Goal: Information Seeking & Learning: Understand process/instructions

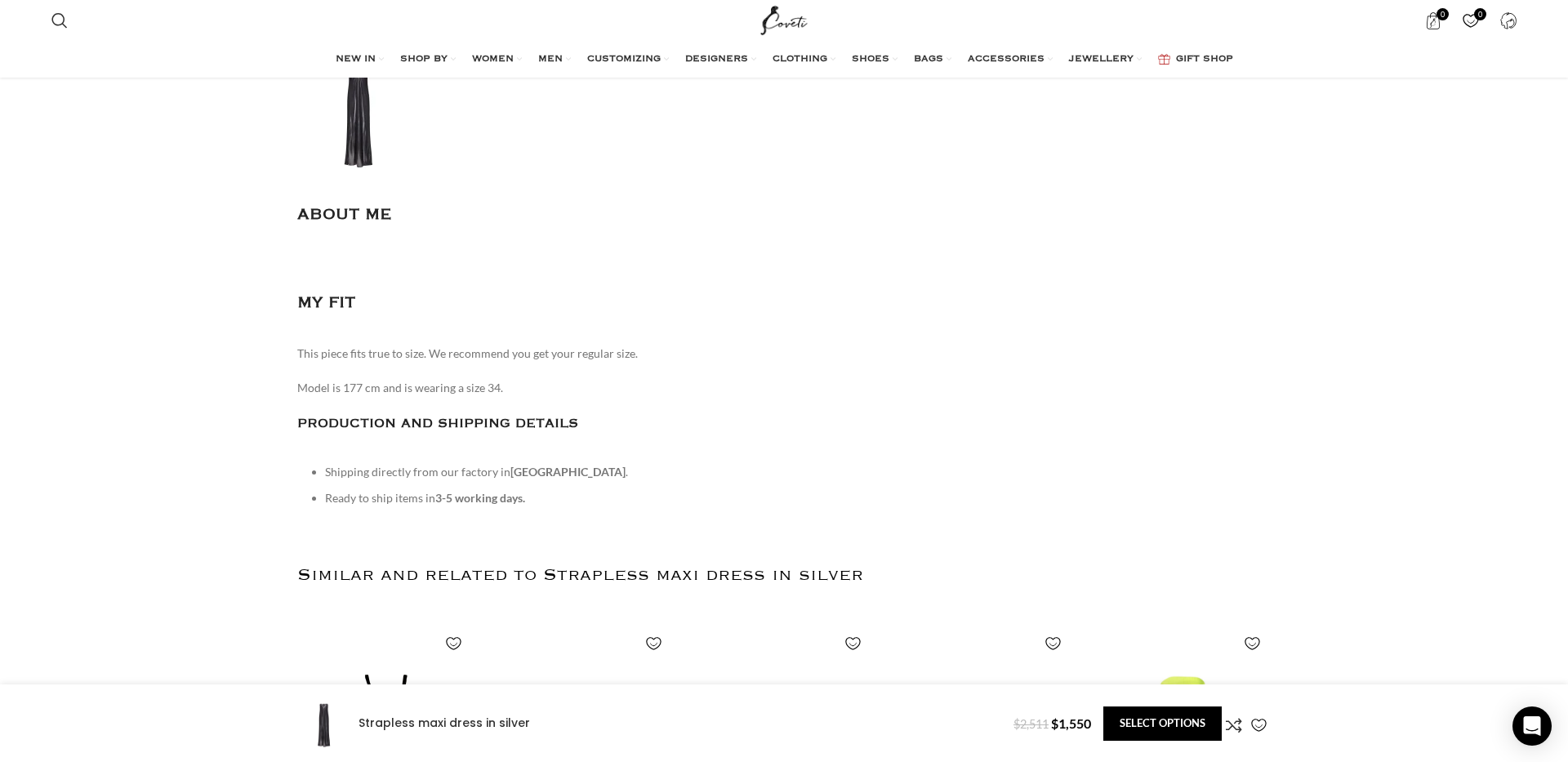
scroll to position [2330, 0]
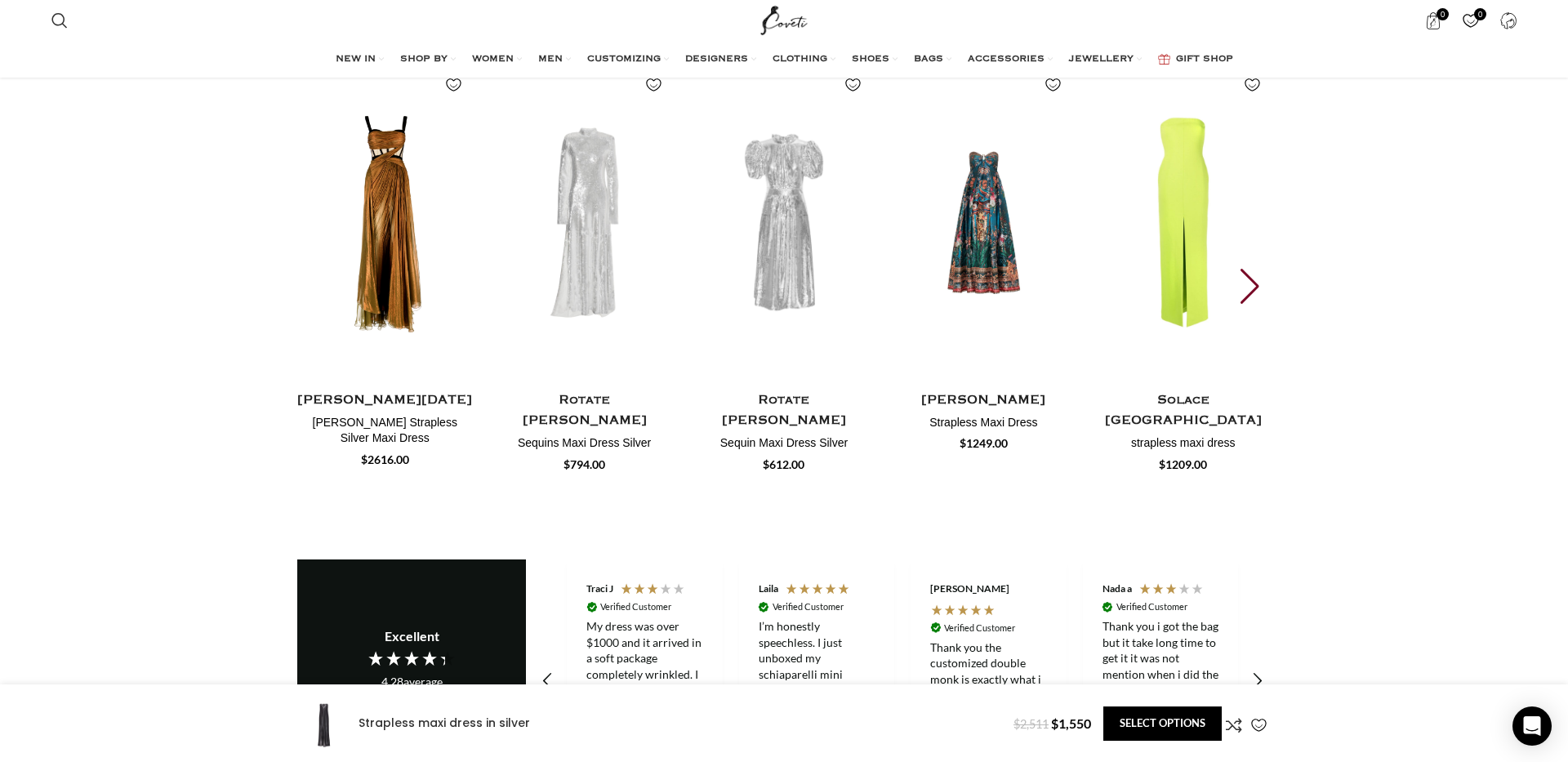
drag, startPoint x: 1559, startPoint y: 79, endPoint x: 1423, endPoint y: 453, distance: 398.0
click at [1423, 453] on html "Search Search 0 items $ 0 0 Wishlist Login / Register Menu Search Wishlist 0 it…" at bounding box center [784, 85] width 1568 height 4831
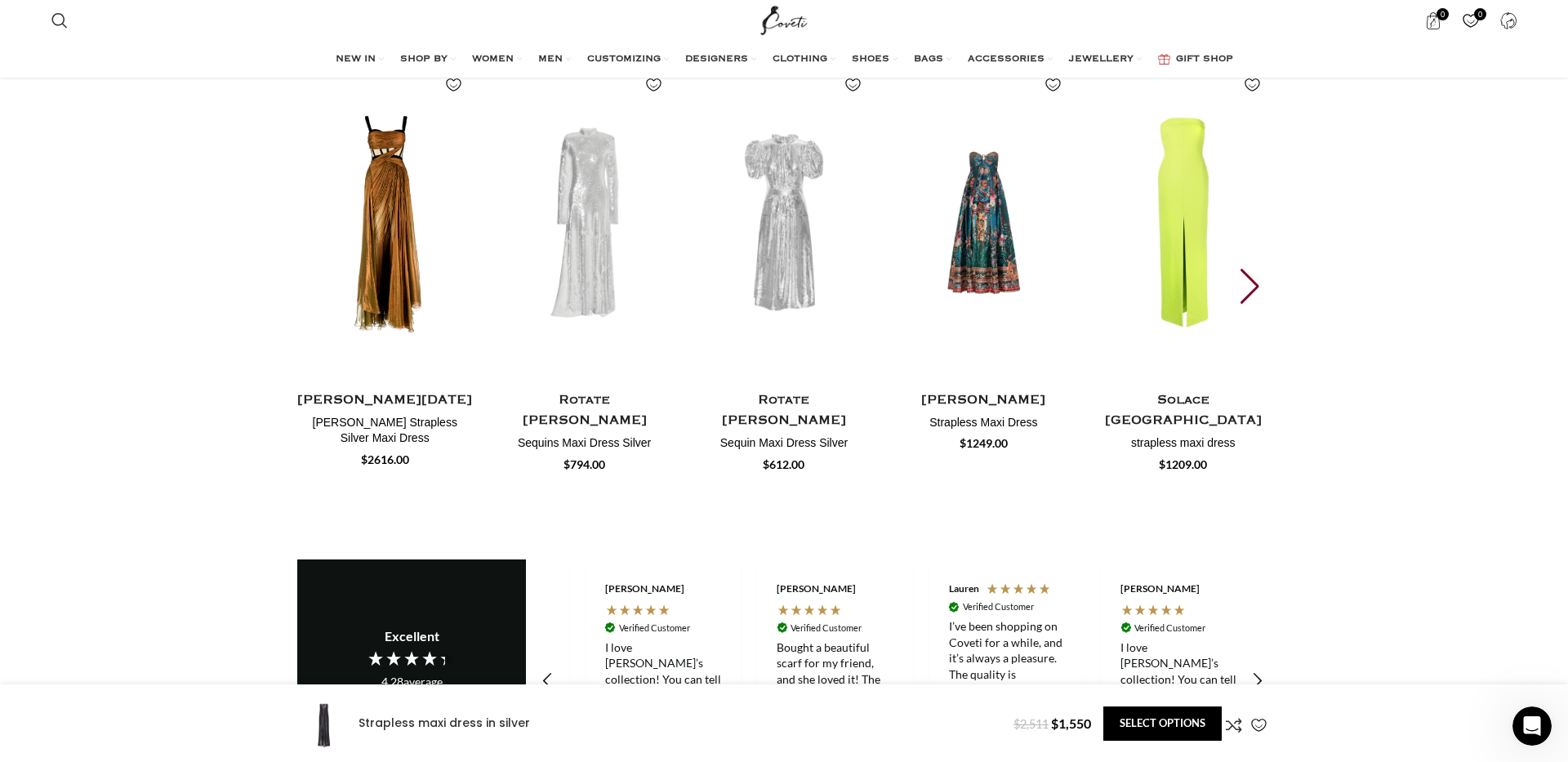
scroll to position [0, 859]
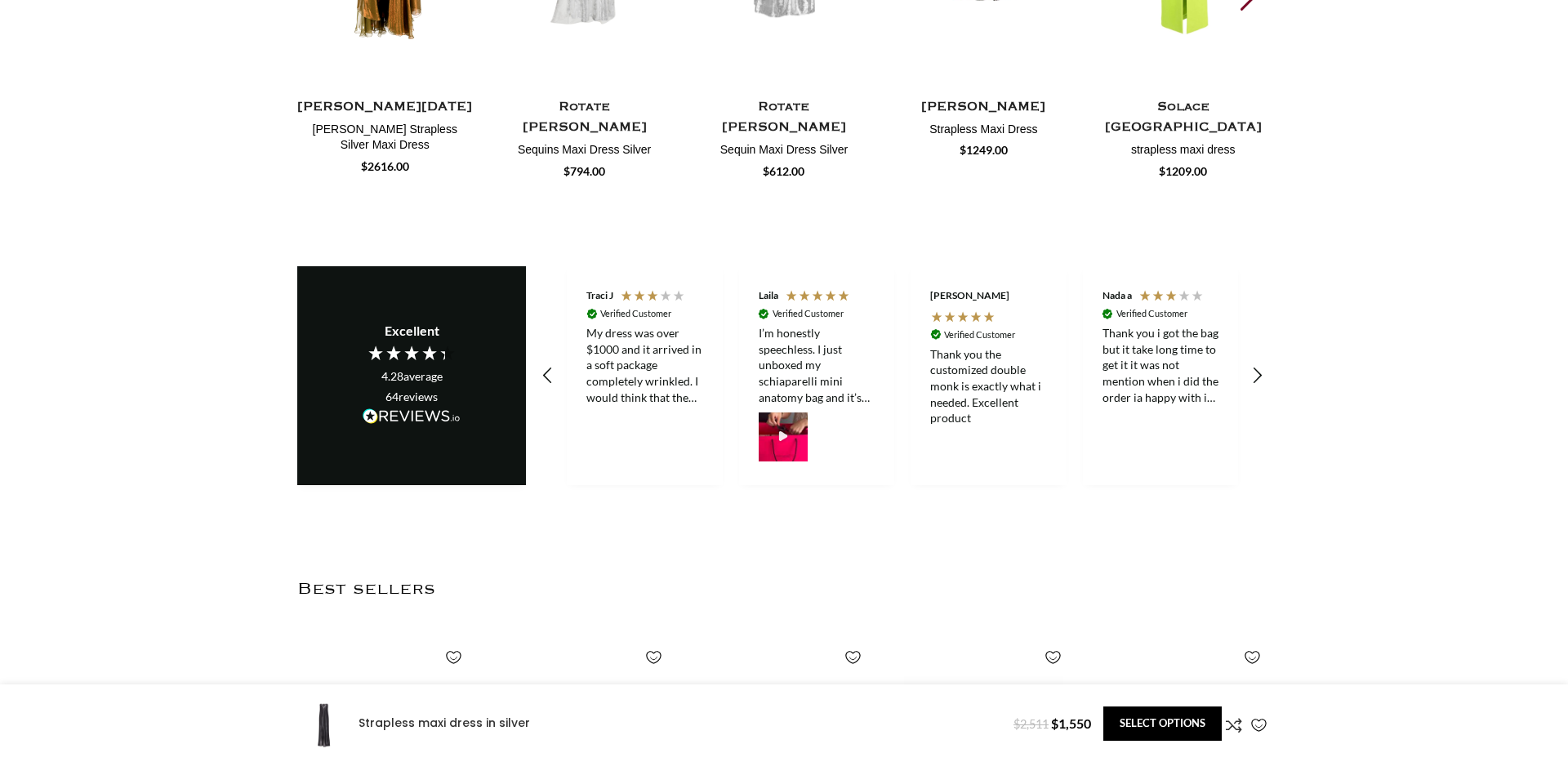
scroll to position [2740, 0]
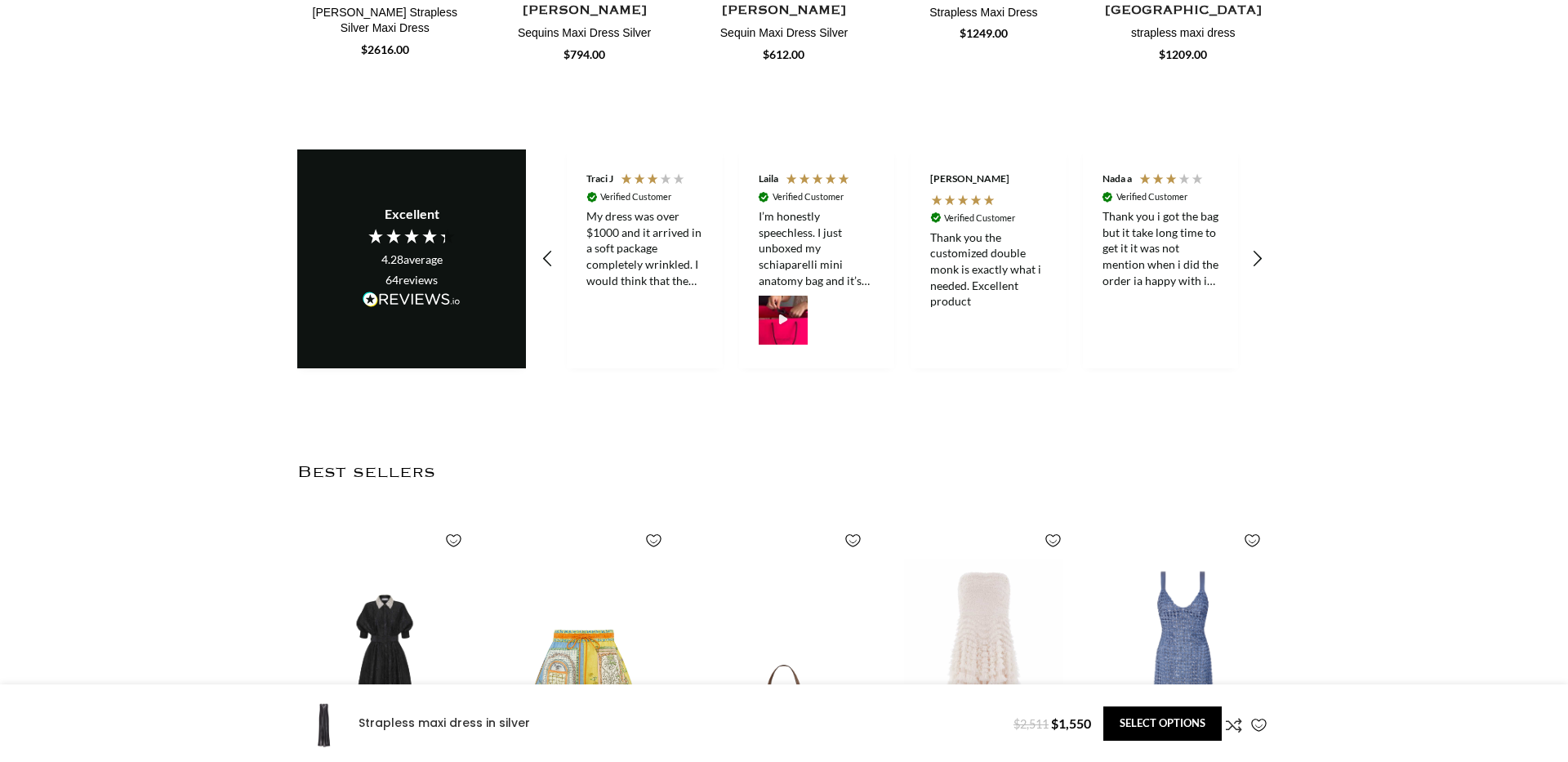
click at [806, 296] on div at bounding box center [782, 320] width 49 height 49
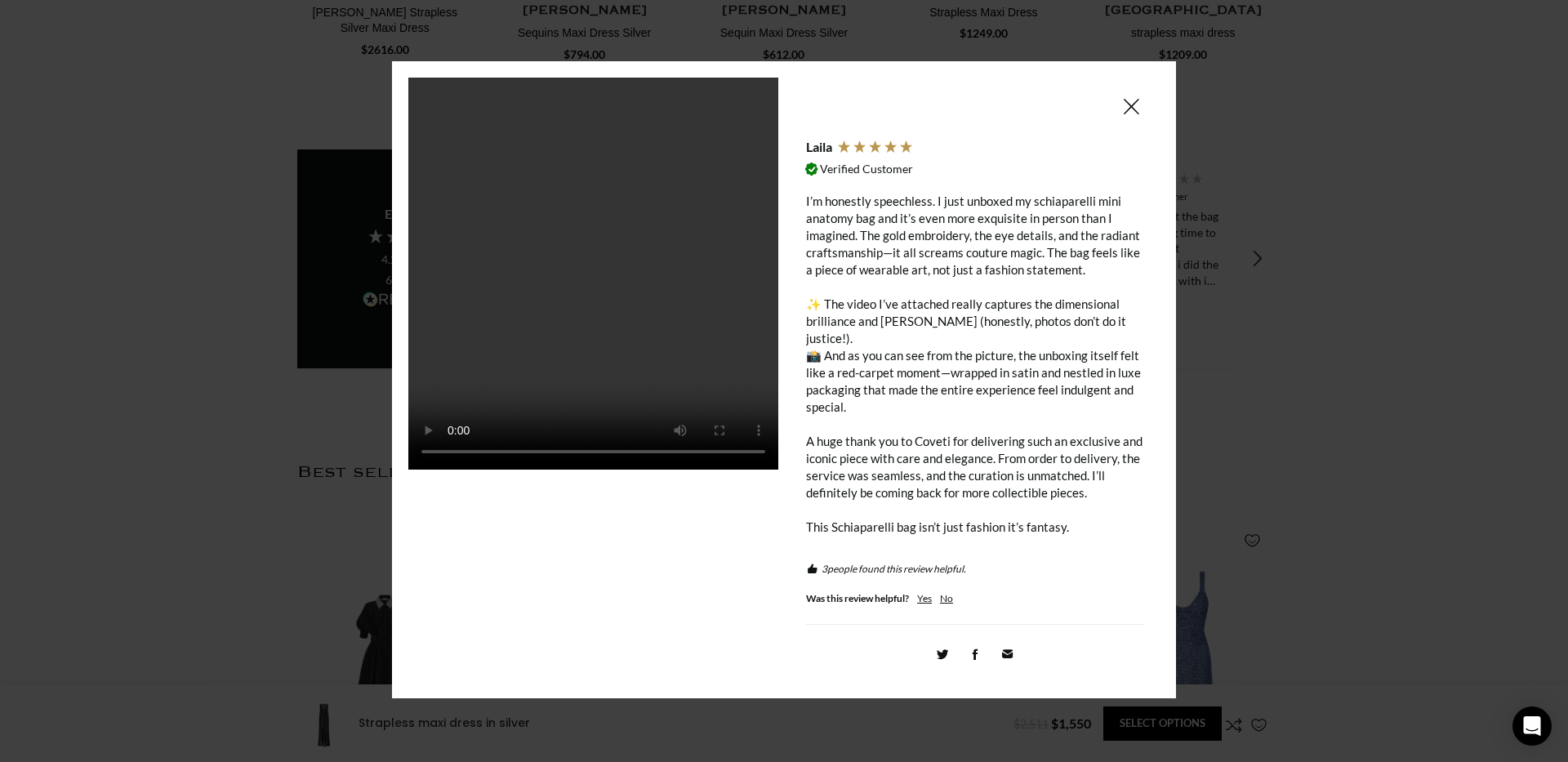
click at [1137, 112] on span at bounding box center [1131, 107] width 20 height 20
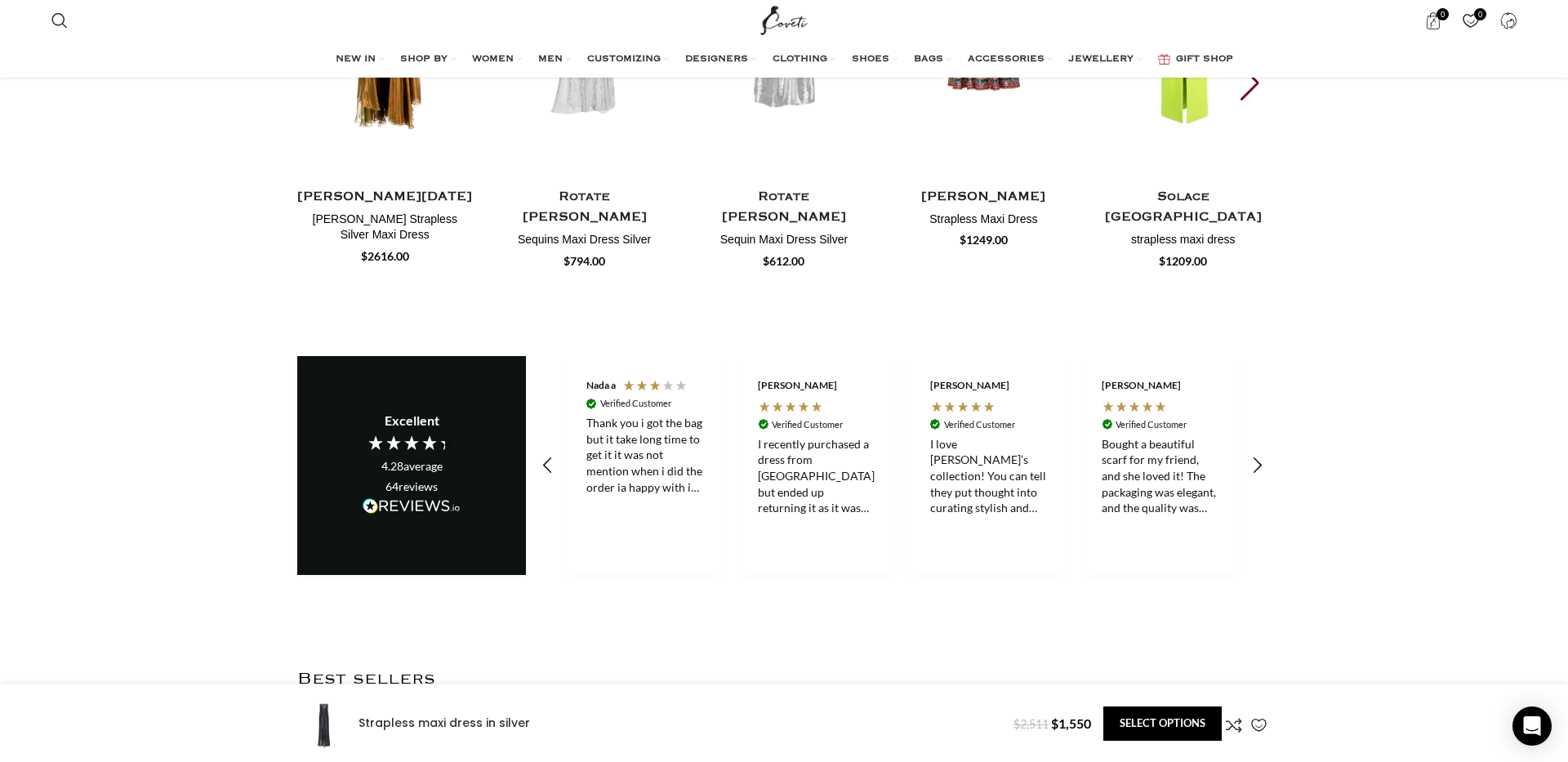
scroll to position [2606, 0]
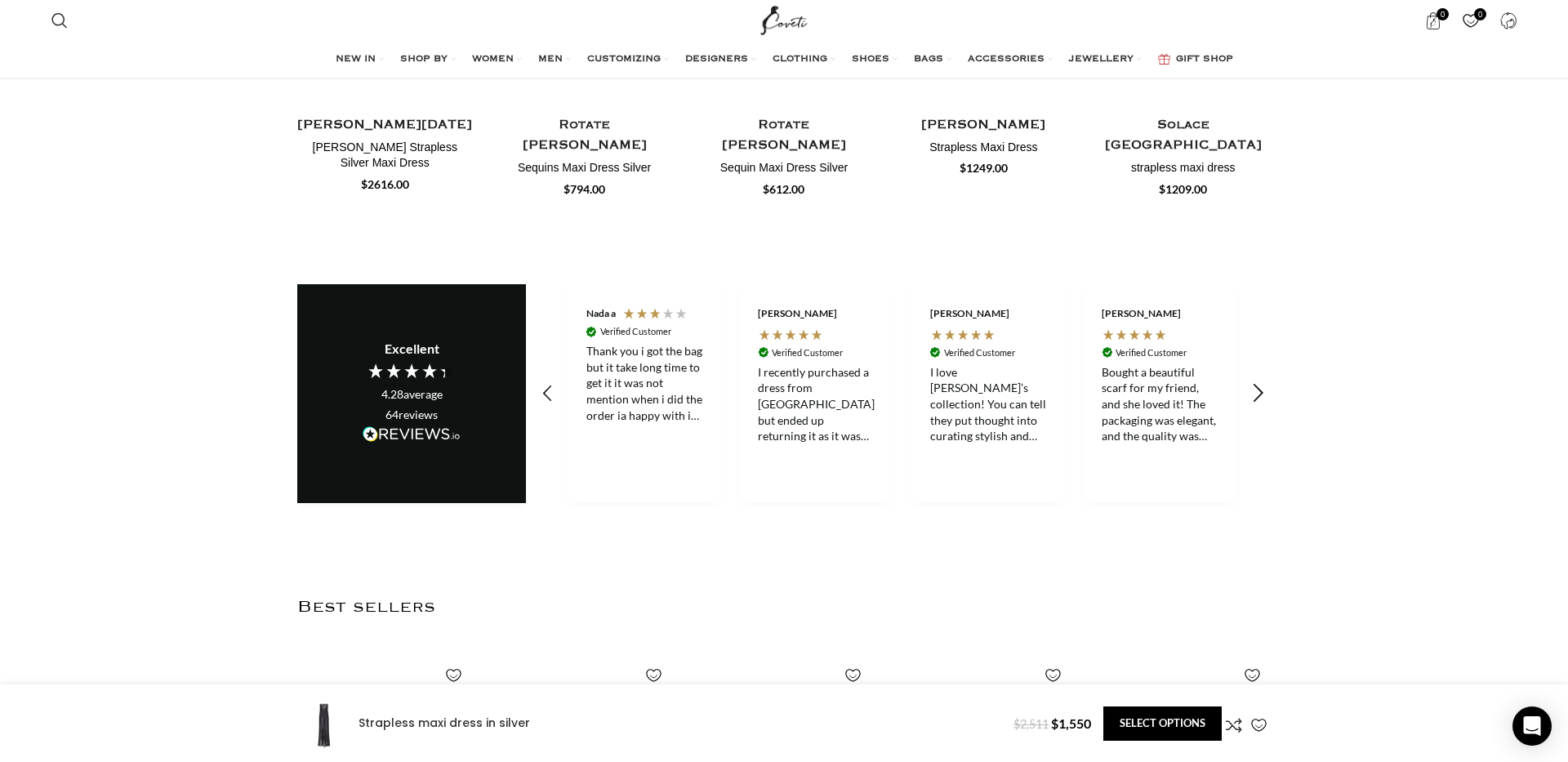
click at [1253, 384] on icon "REVIEWS.io Carousel Scroll Right" at bounding box center [1258, 393] width 23 height 23
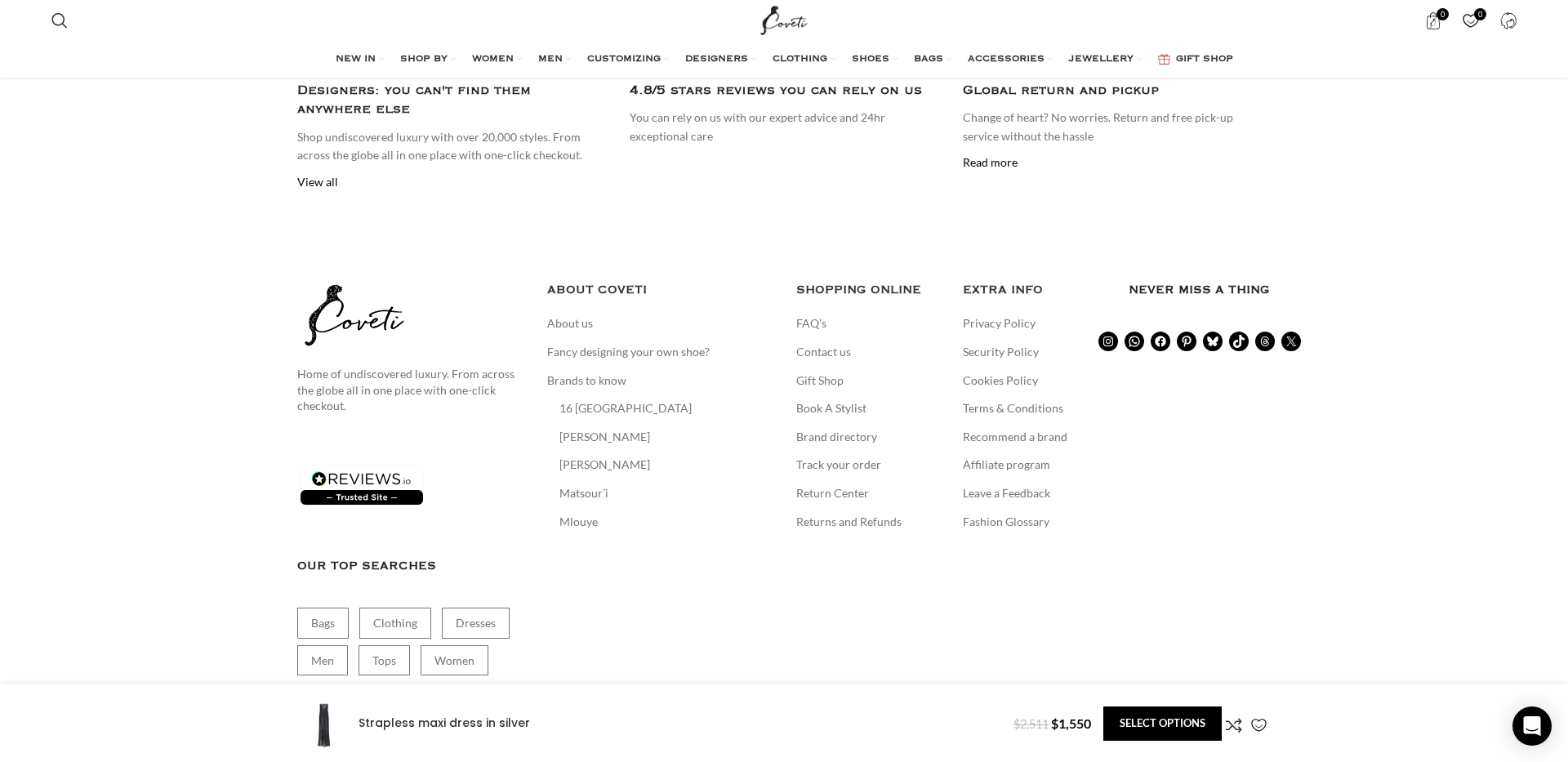
scroll to position [3825, 0]
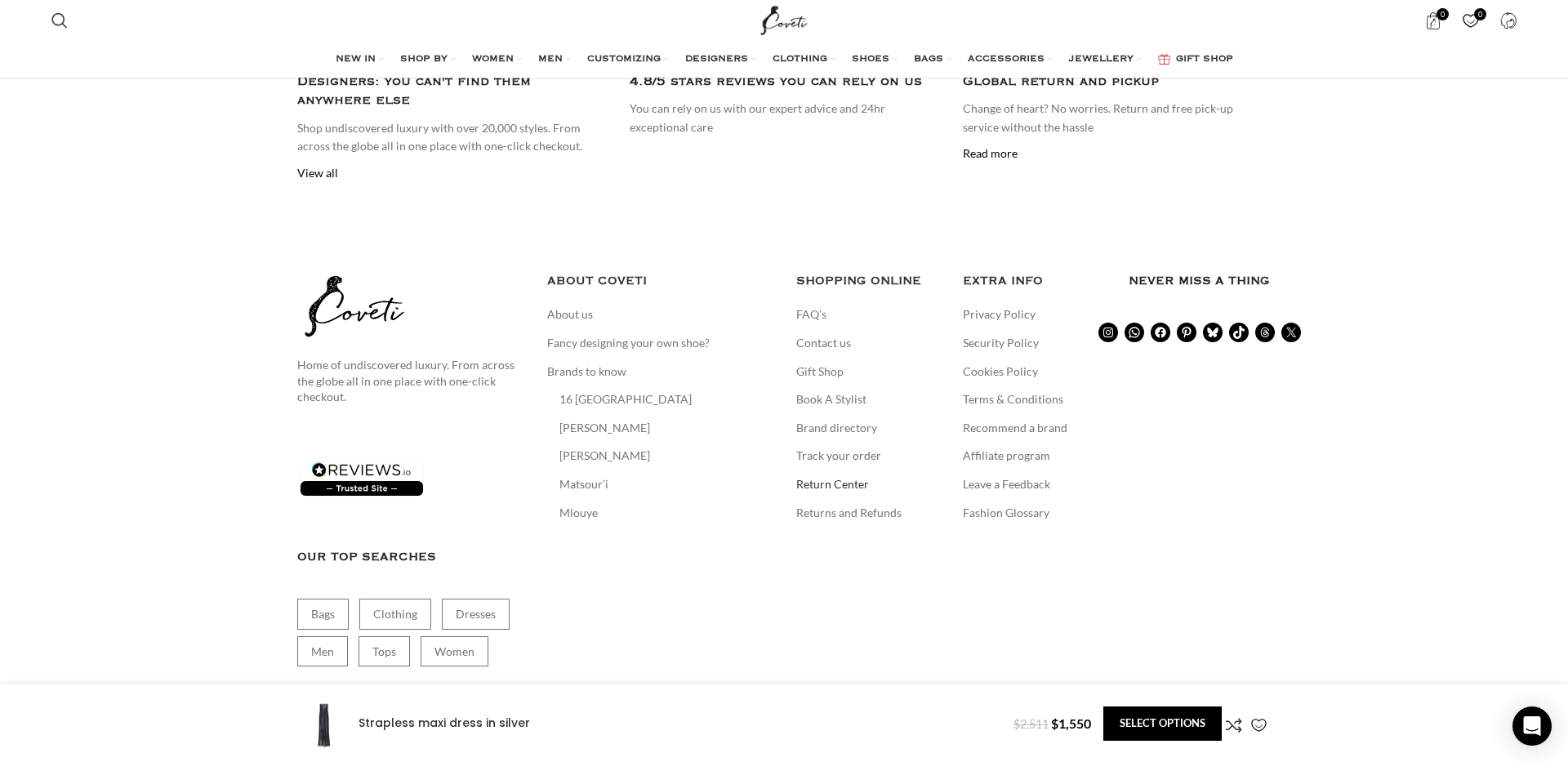
click at [848, 476] on link "Return Center" at bounding box center [834, 484] width 75 height 16
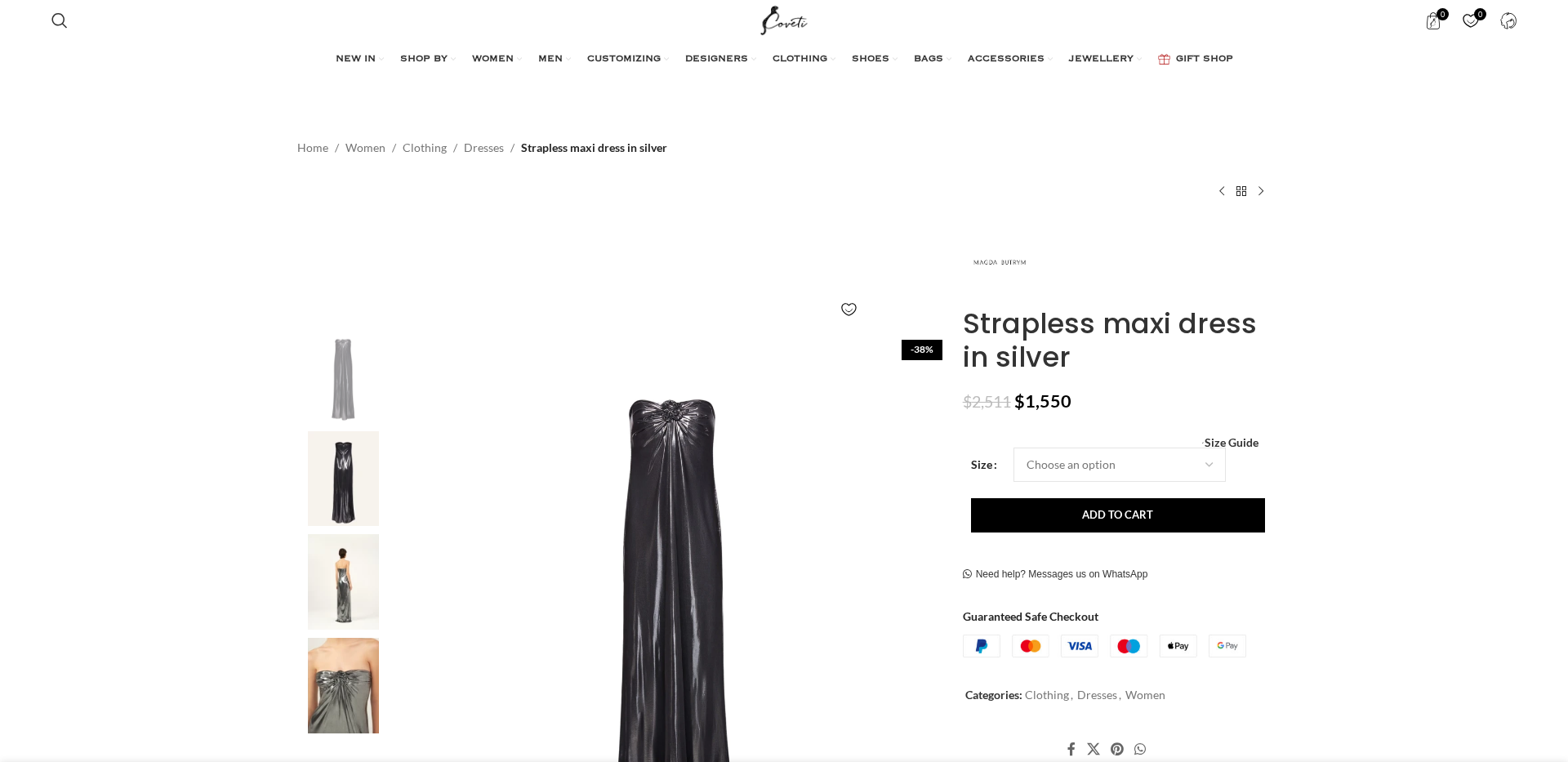
scroll to position [33, 0]
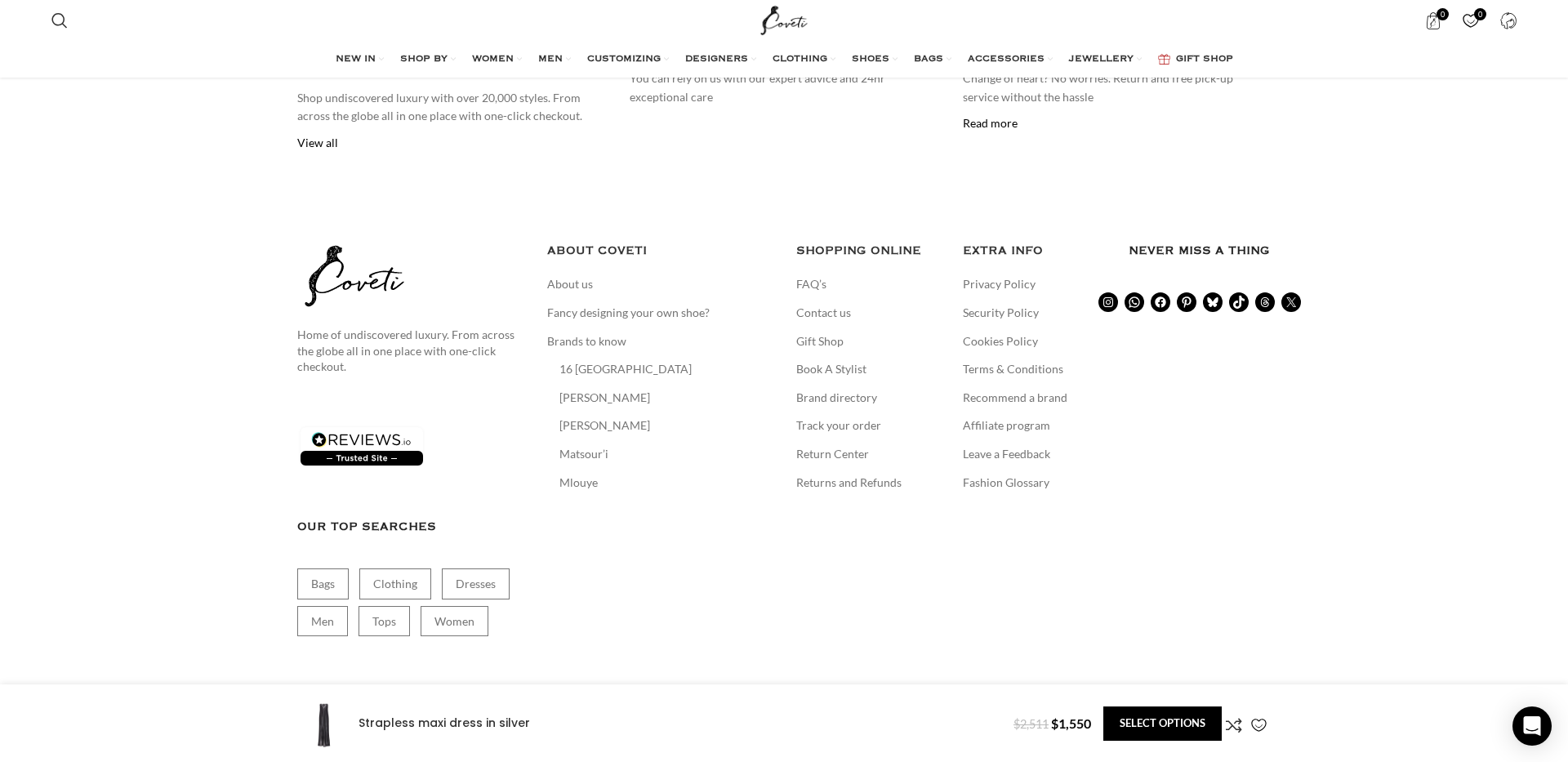
scroll to position [3860, 0]
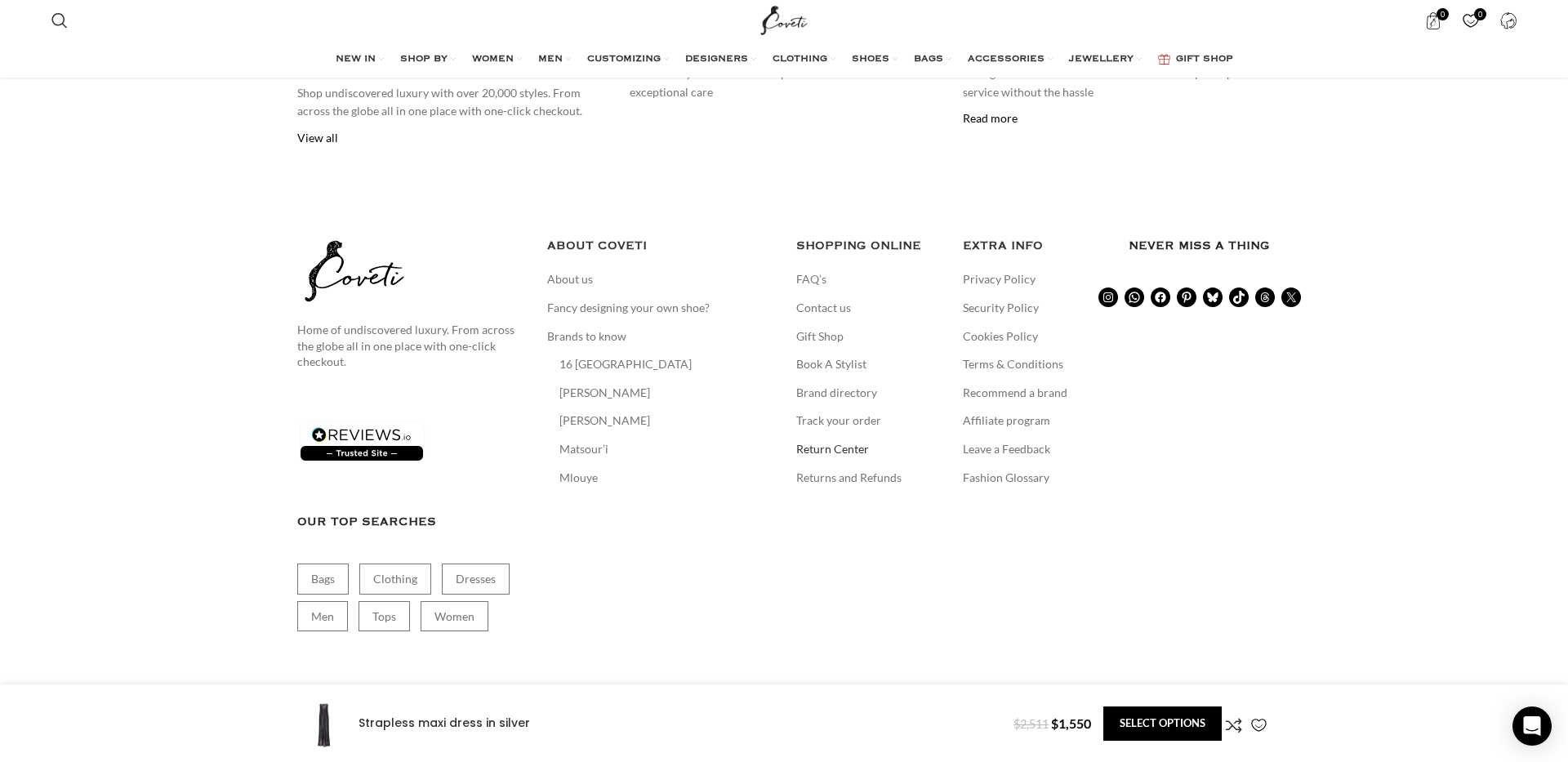
click at [836, 441] on link "Return Center" at bounding box center [834, 449] width 75 height 16
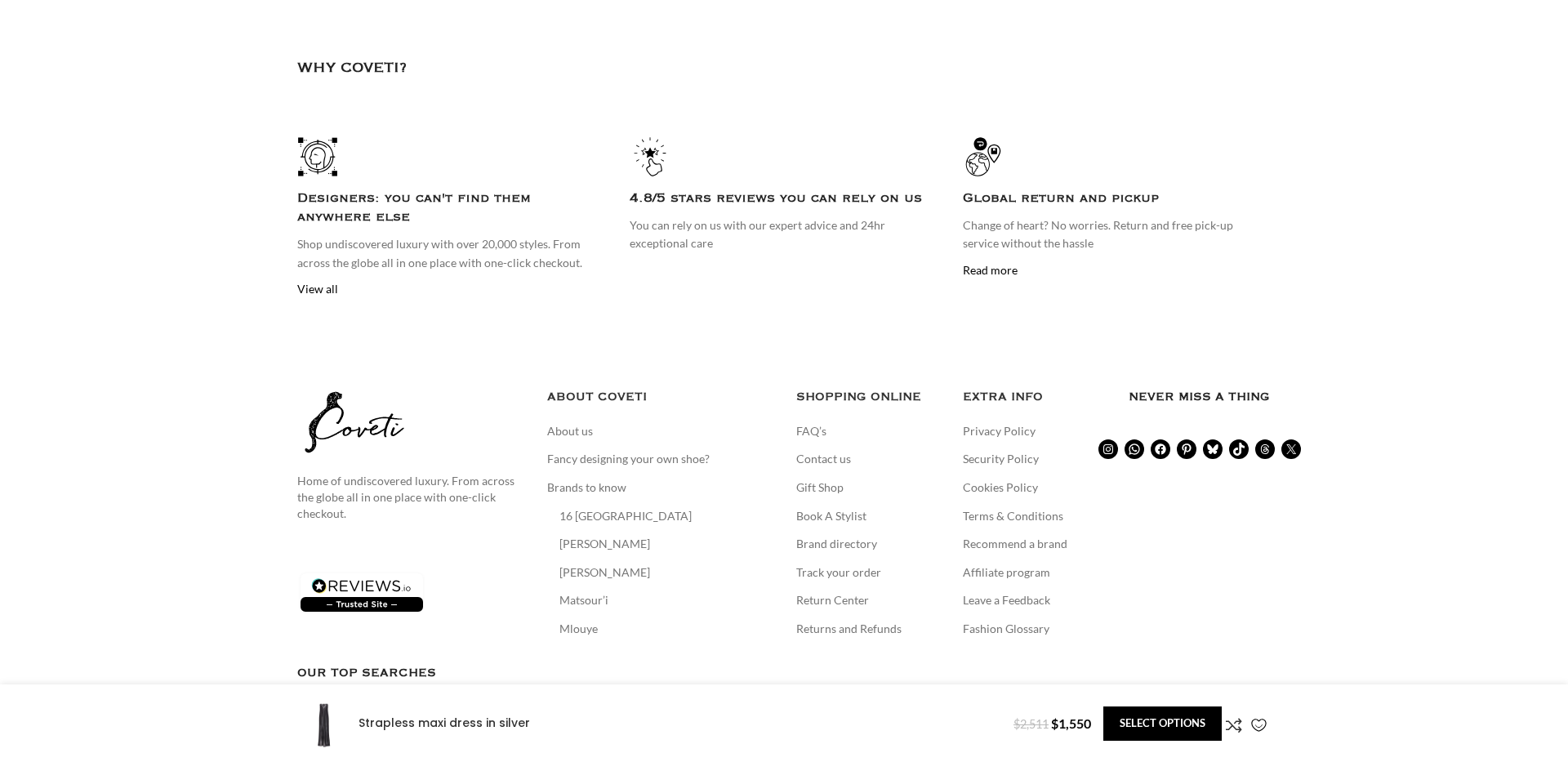
scroll to position [2613, 0]
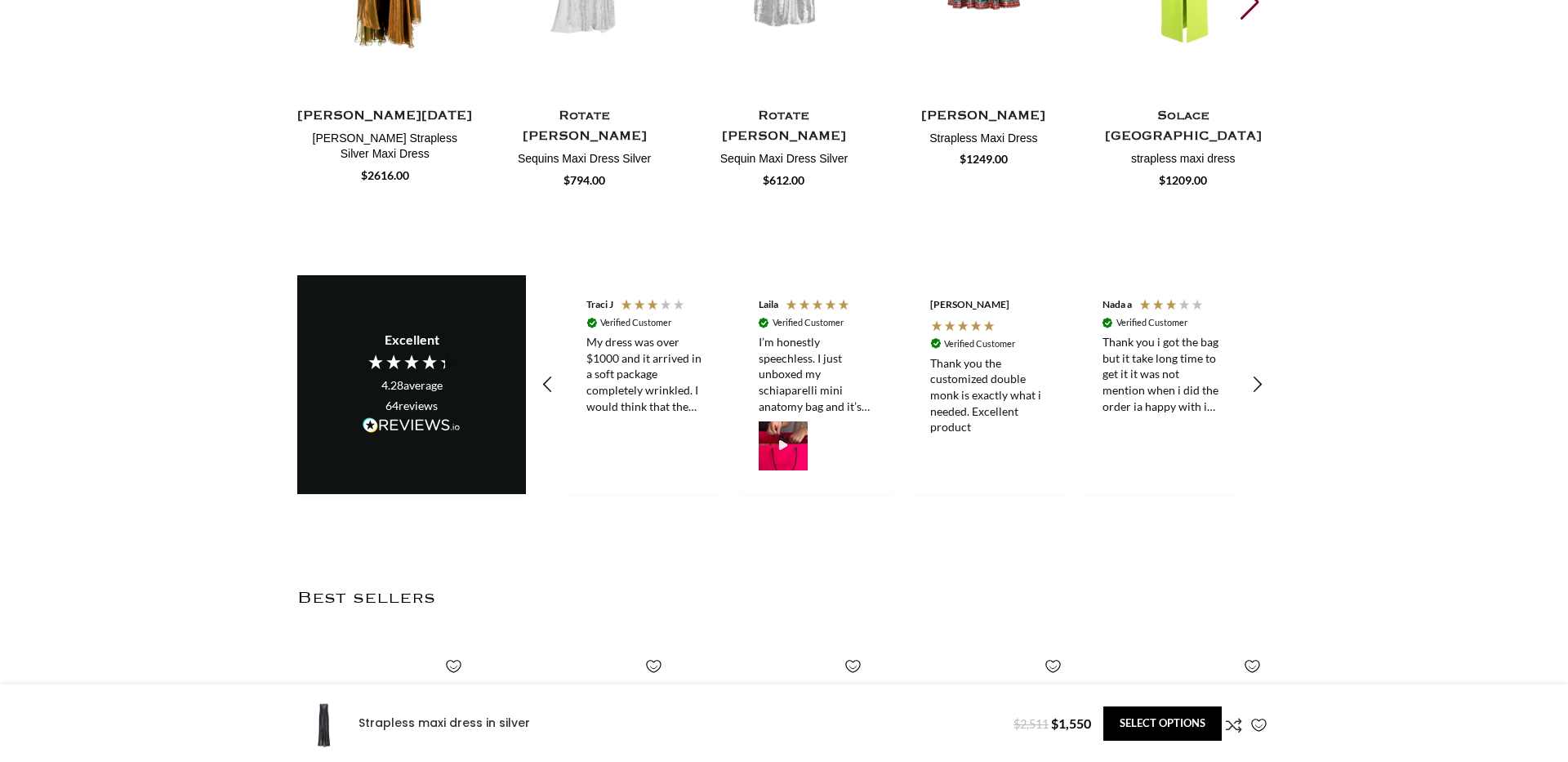
click at [828, 298] on icon at bounding box center [830, 305] width 13 height 13
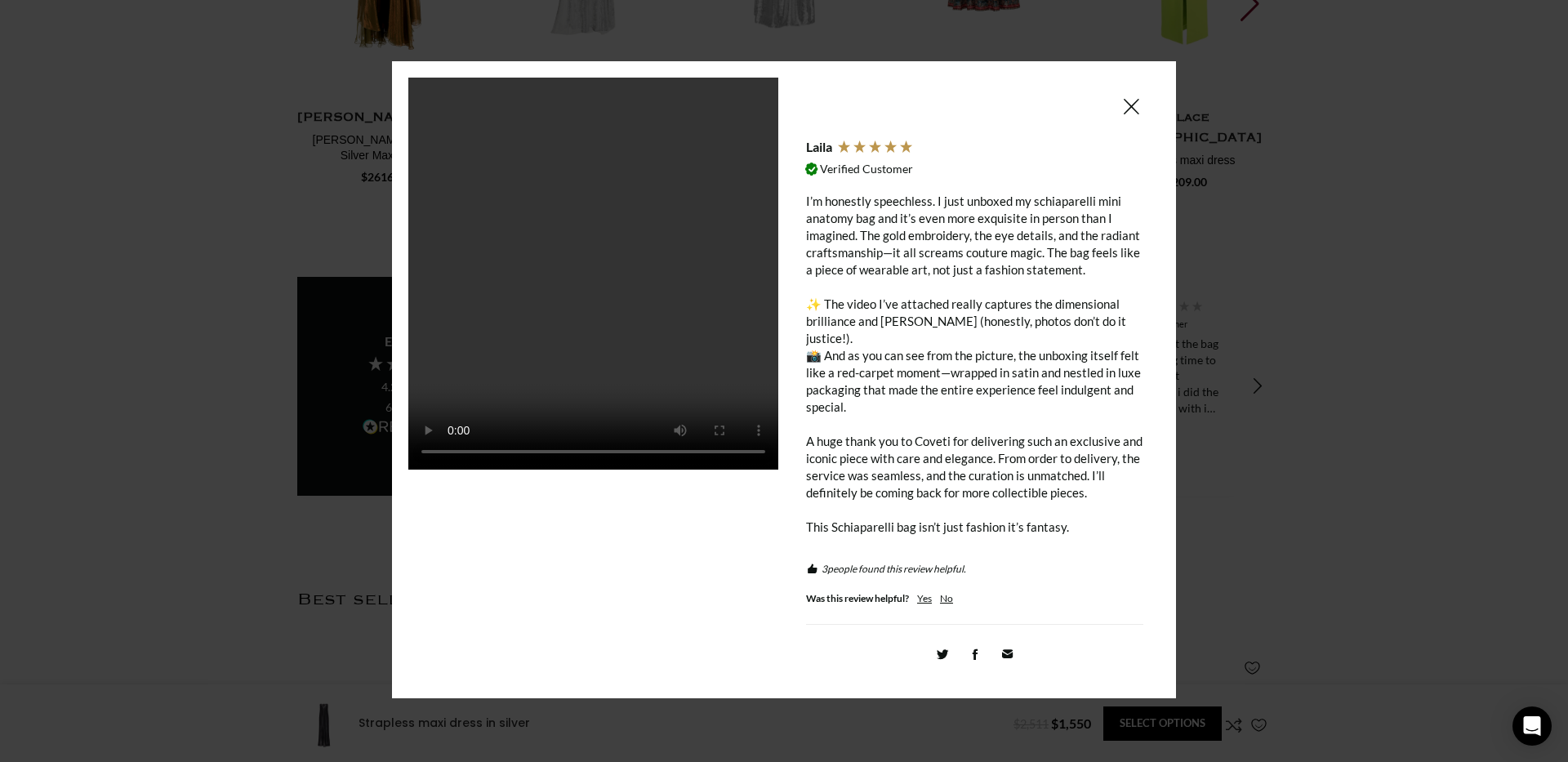
click at [1374, 175] on div at bounding box center [784, 381] width 1568 height 762
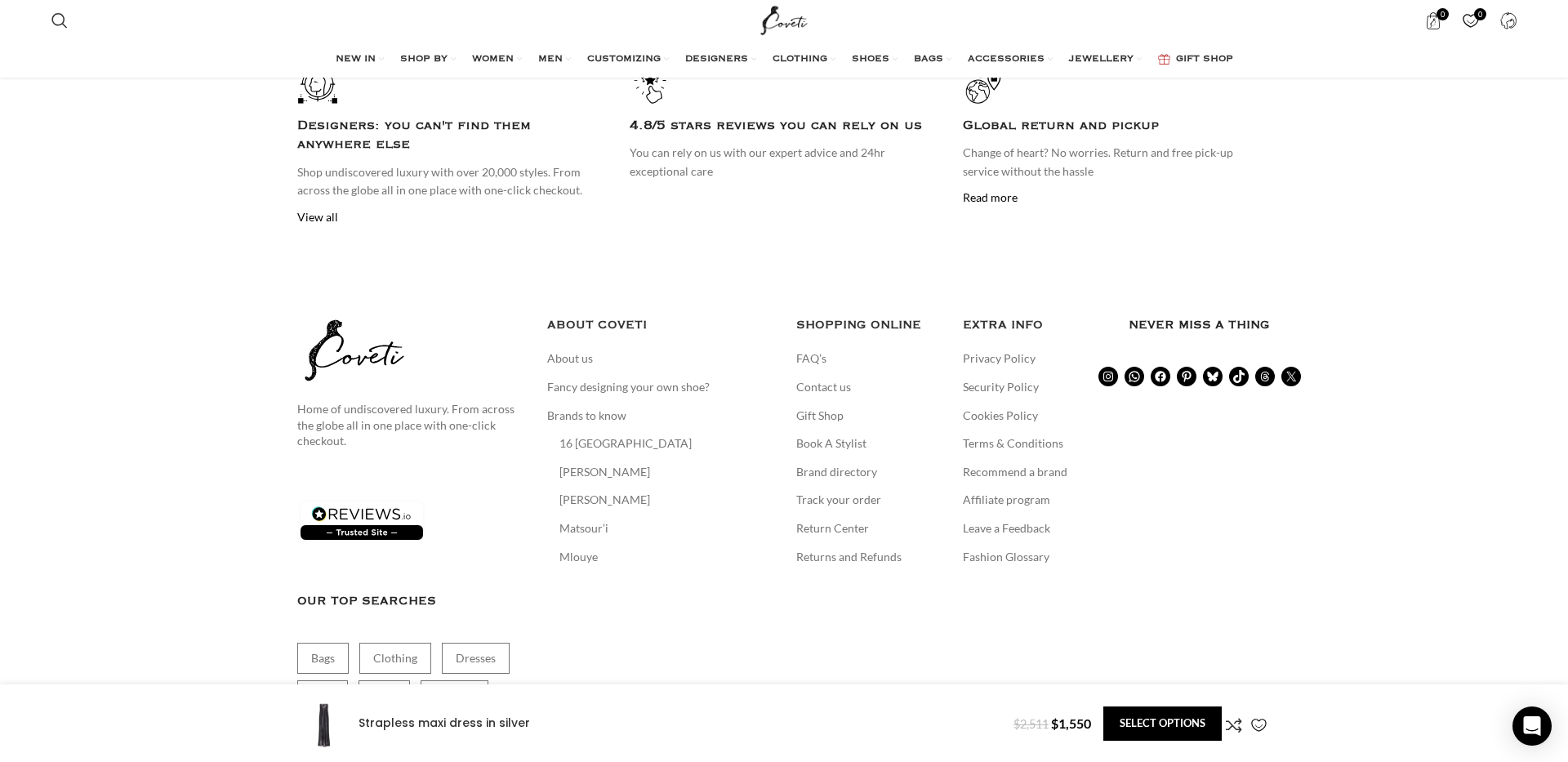
scroll to position [3822, 0]
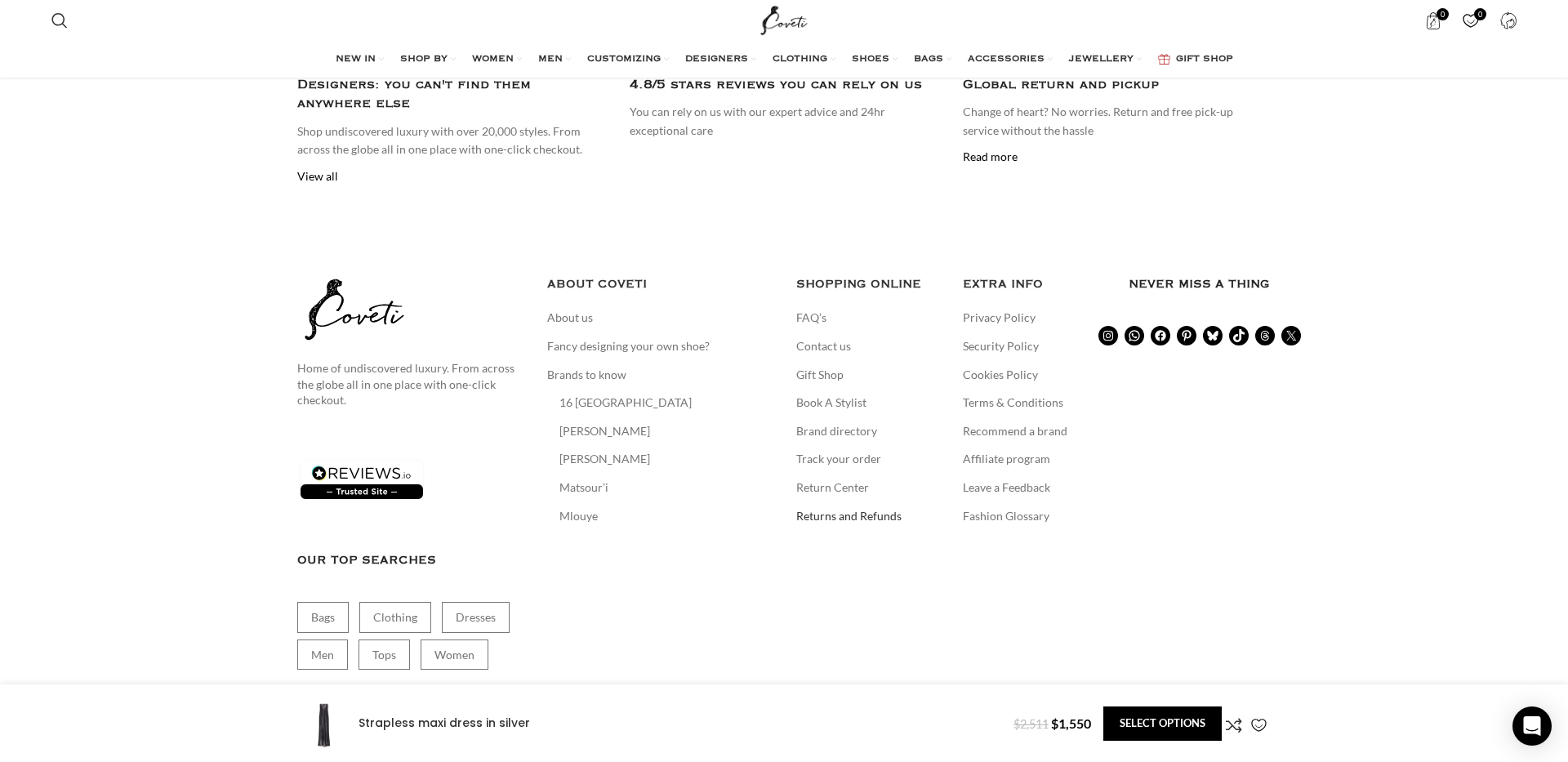
click at [887, 508] on link "Returns and Refunds" at bounding box center [850, 516] width 107 height 16
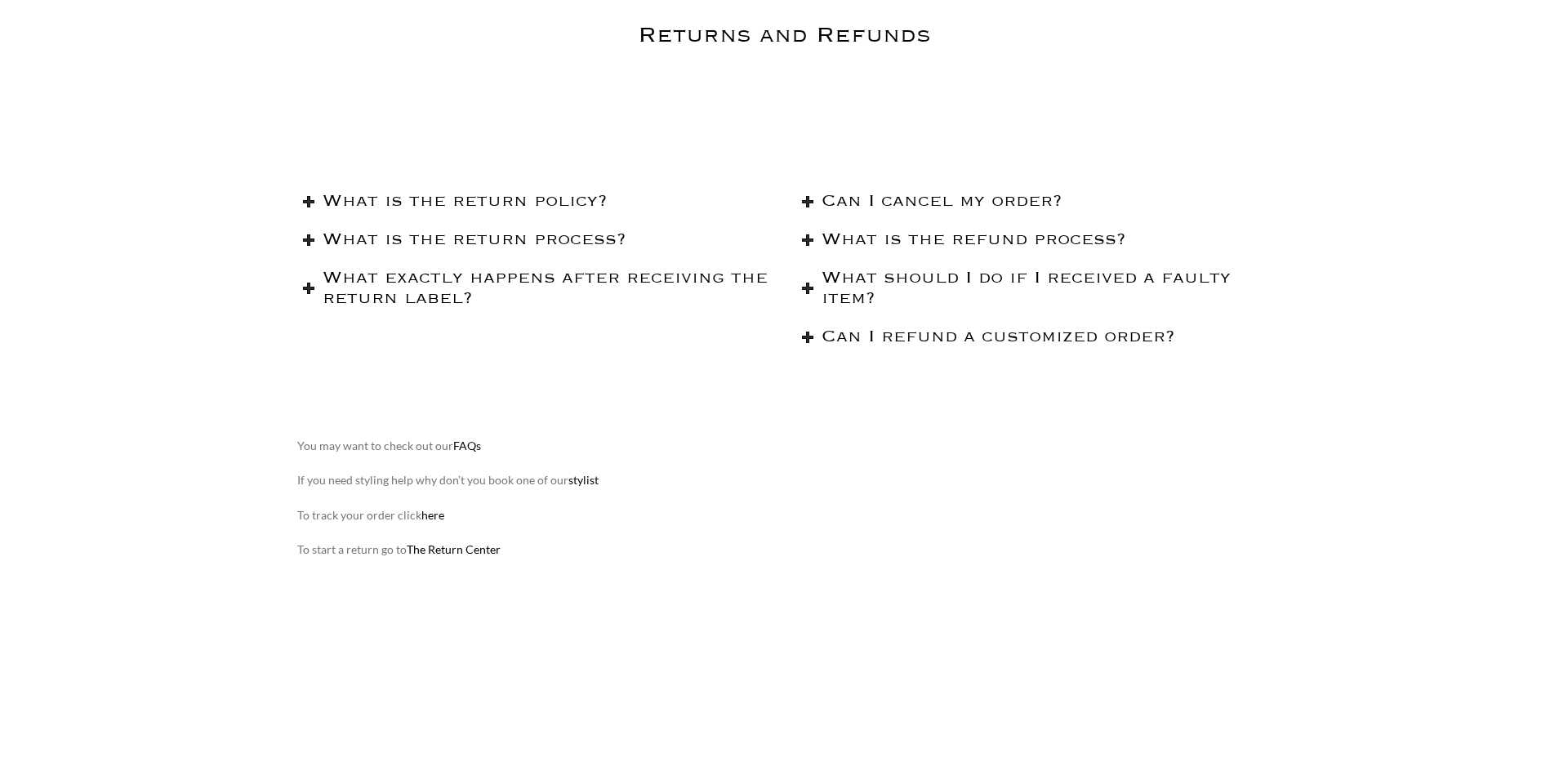
scroll to position [178, 0]
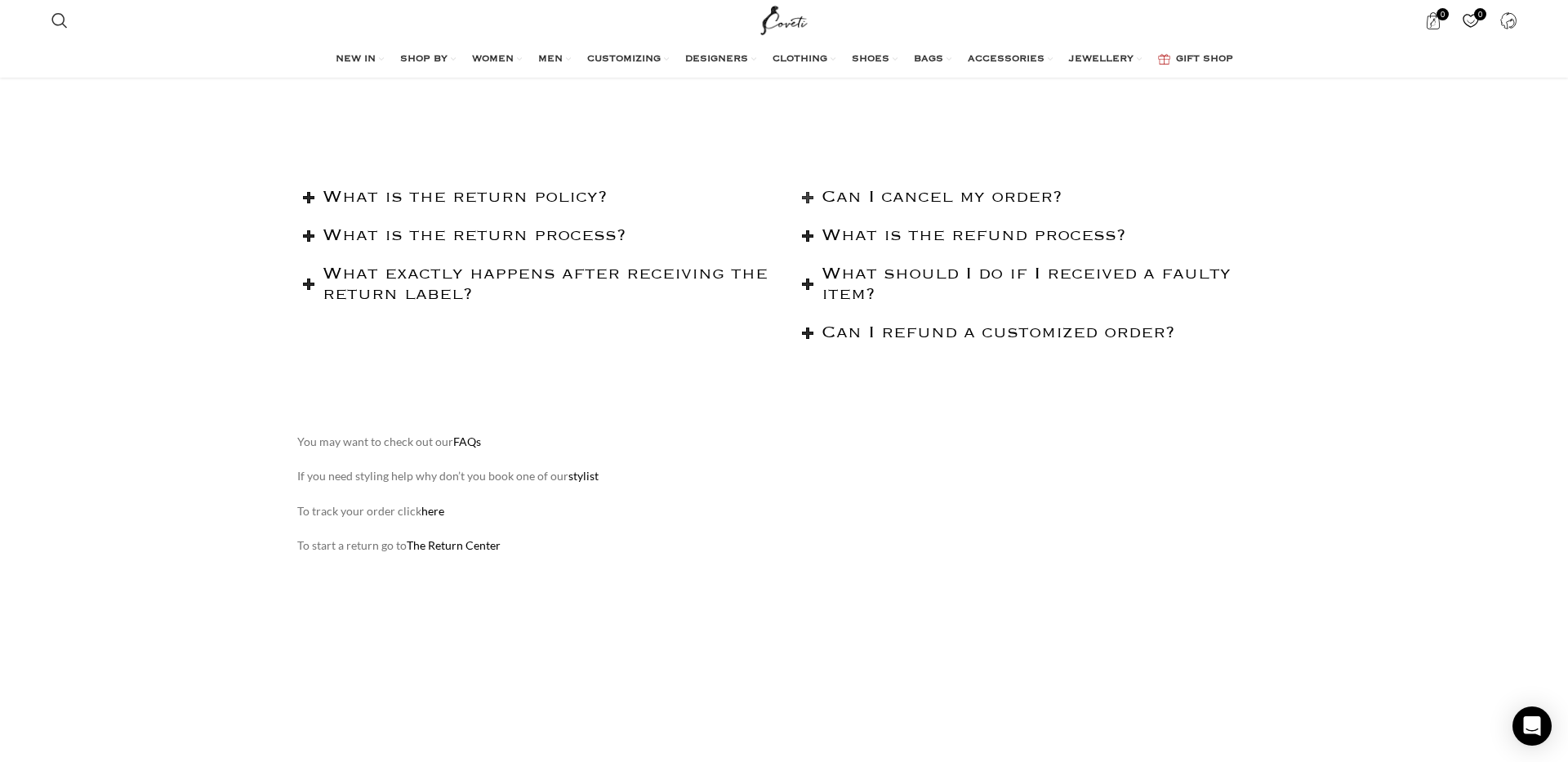
click at [904, 187] on h2 "Can I cancel my order?" at bounding box center [1046, 197] width 449 height 20
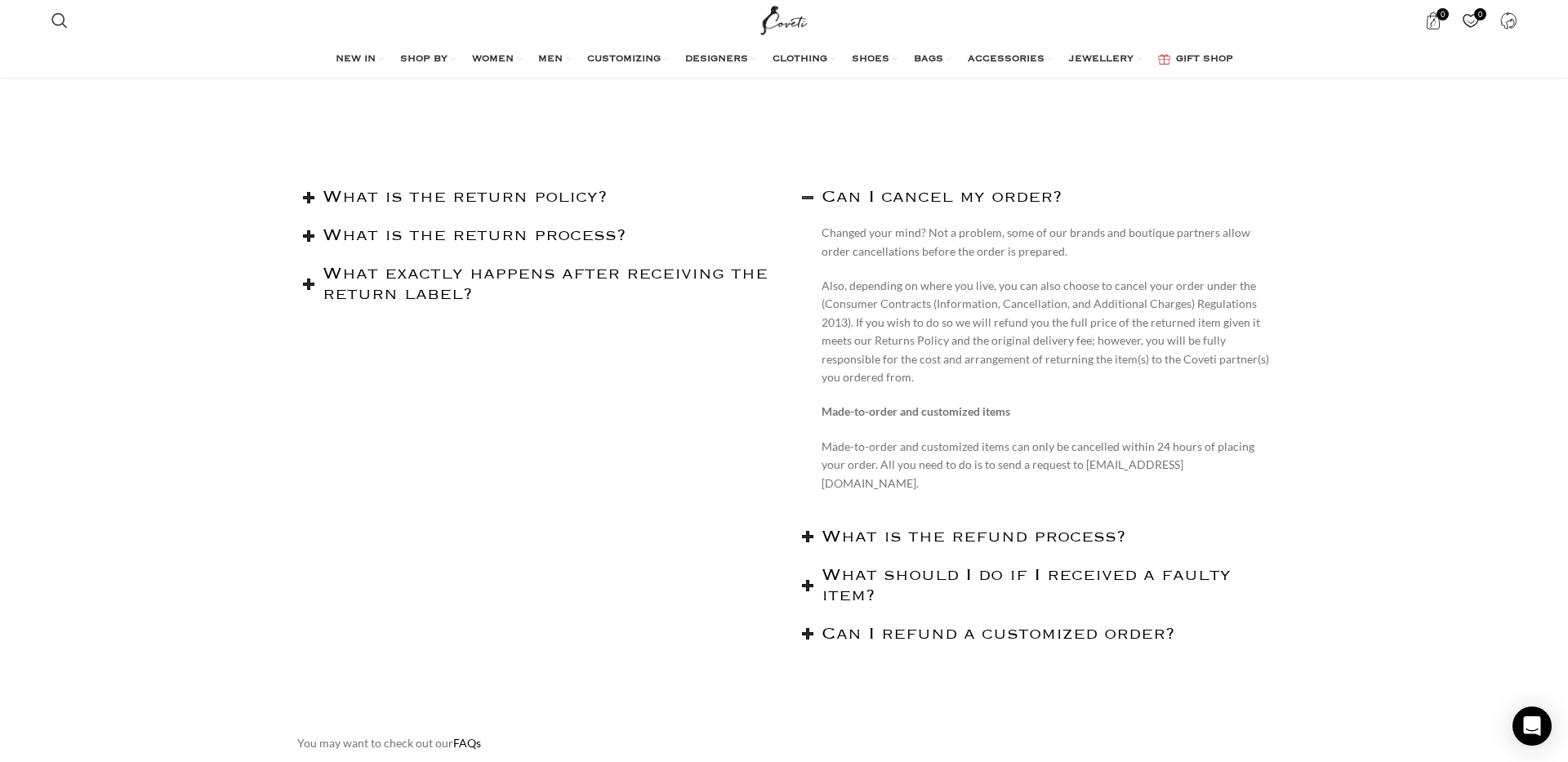
click at [934, 196] on h2 "Can I cancel my order?" at bounding box center [1046, 197] width 449 height 20
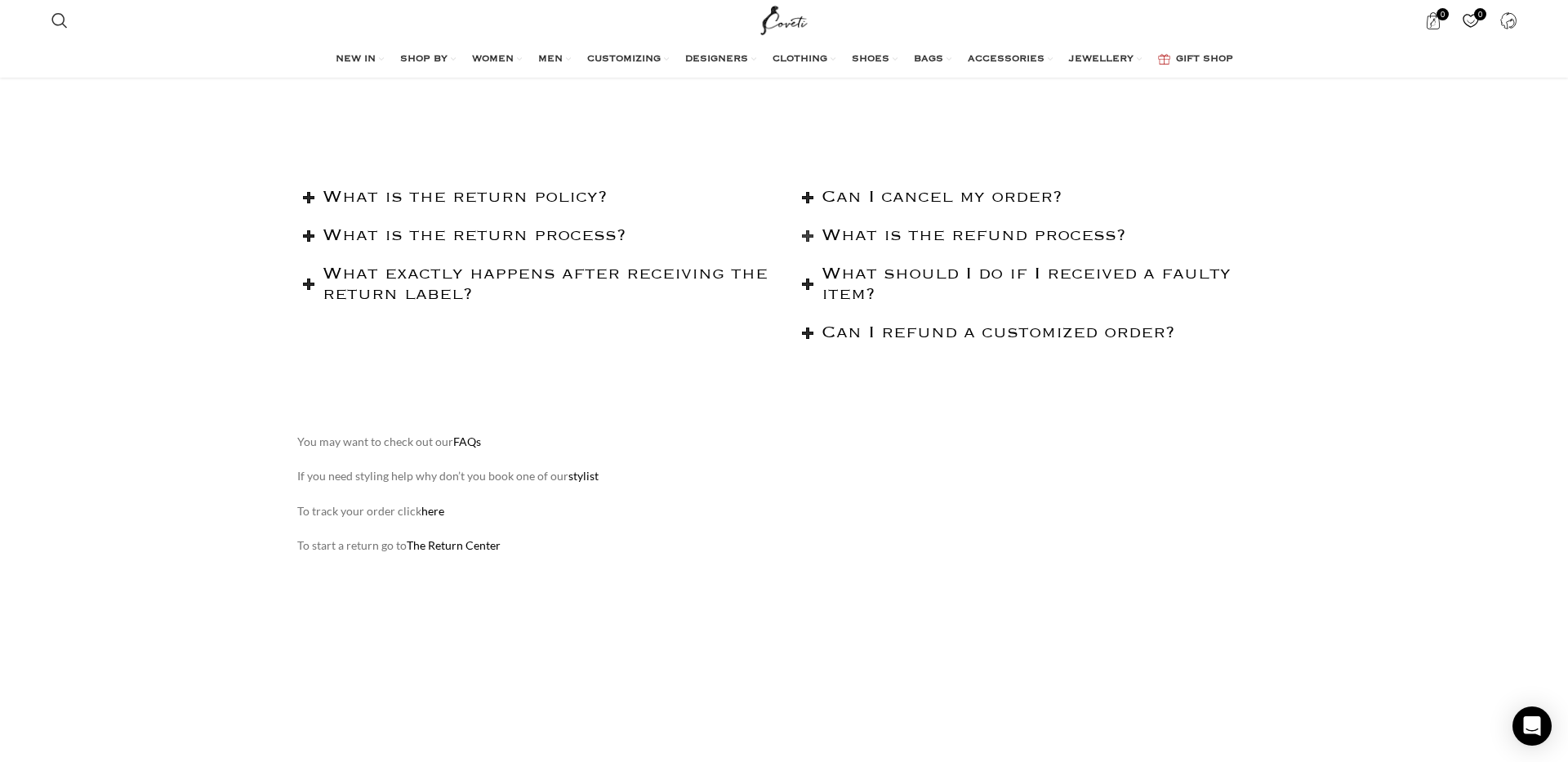
click at [938, 230] on h2 "What is the refund process?" at bounding box center [1046, 235] width 449 height 20
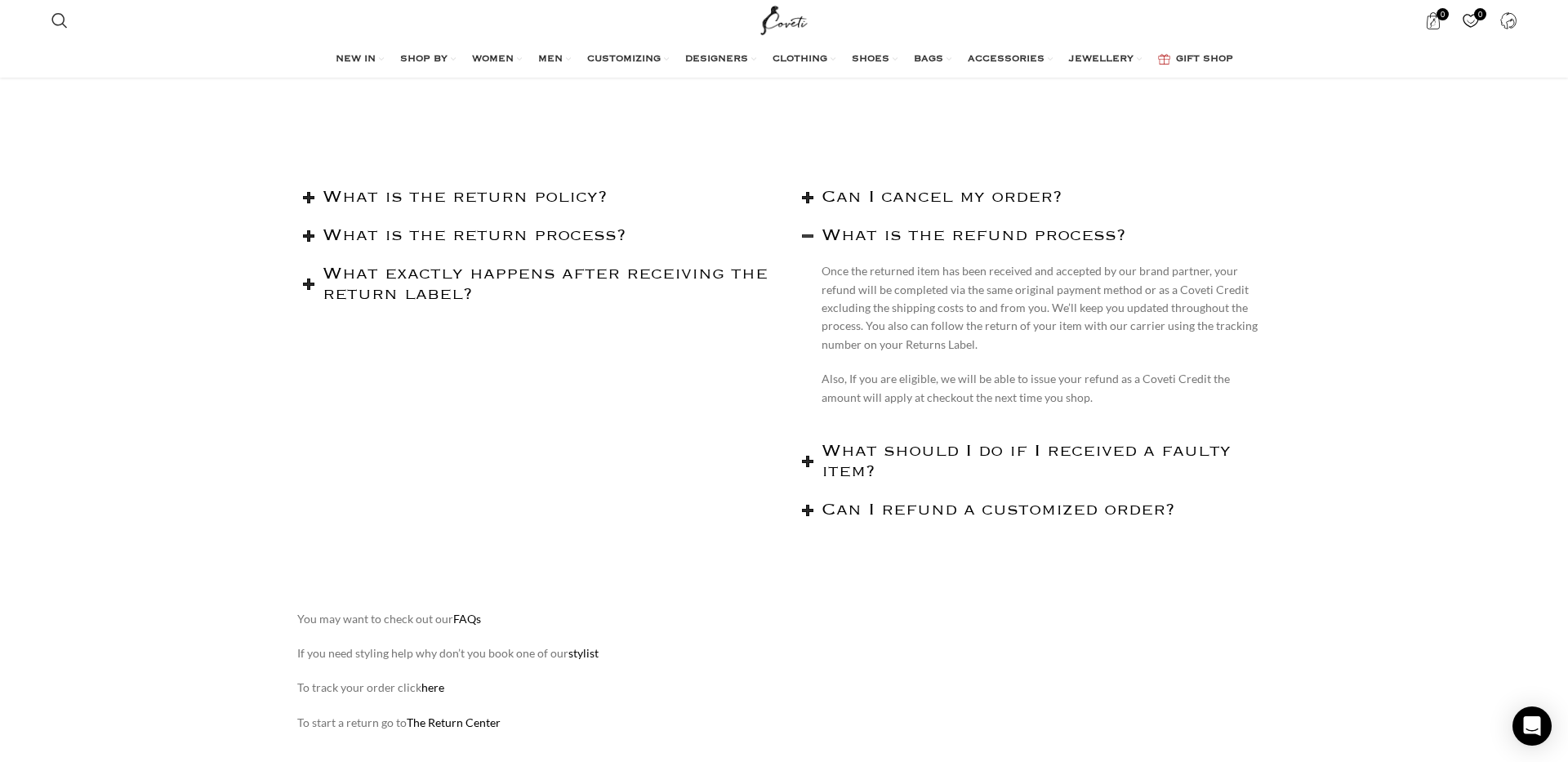
click at [938, 230] on h2 "What is the refund process?" at bounding box center [1046, 235] width 449 height 20
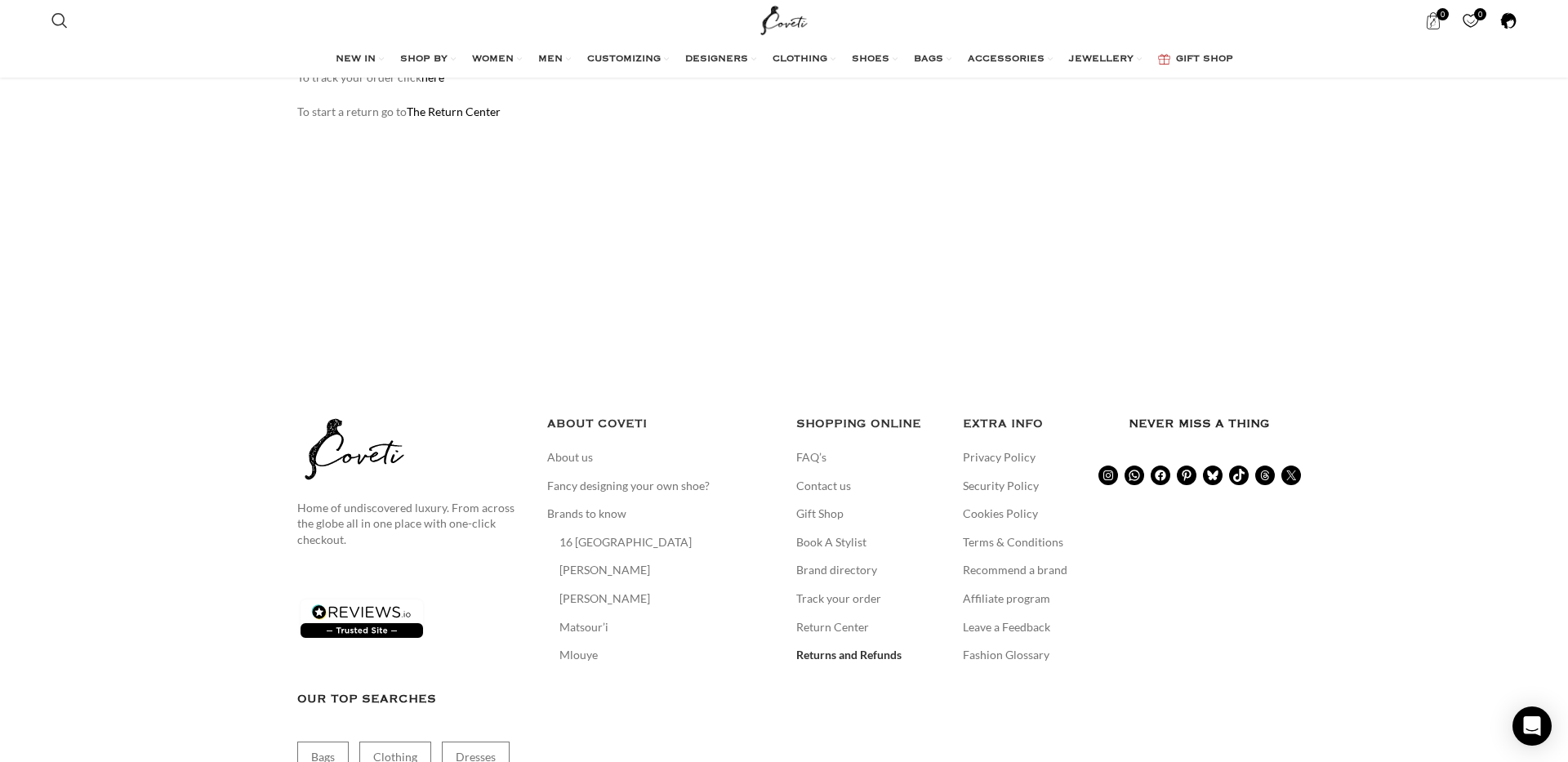
scroll to position [635, 0]
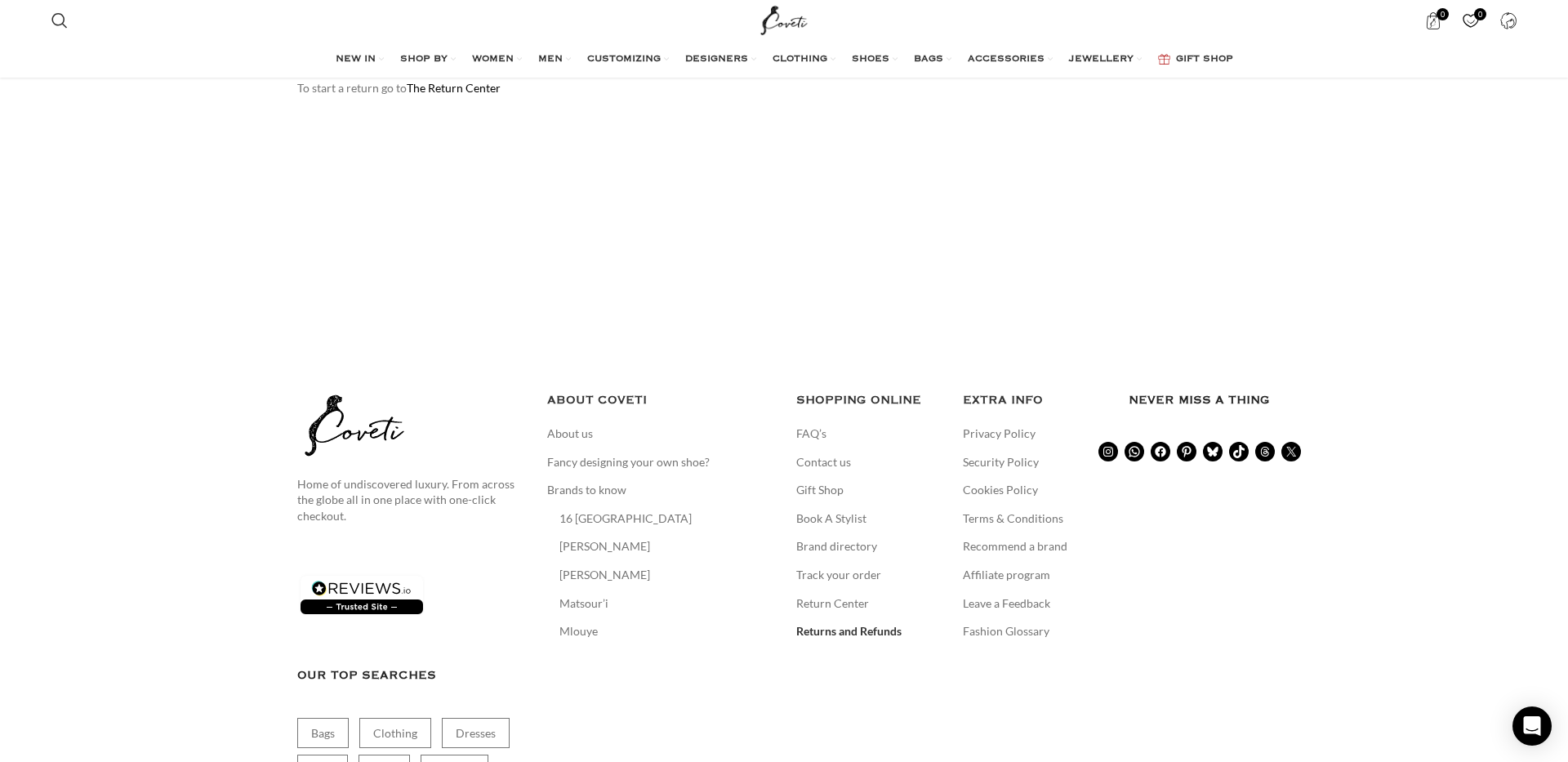
click at [1517, 359] on footer "Home of undiscovered luxury. From across the globe all in one place with one-cl…" at bounding box center [784, 691] width 1568 height 665
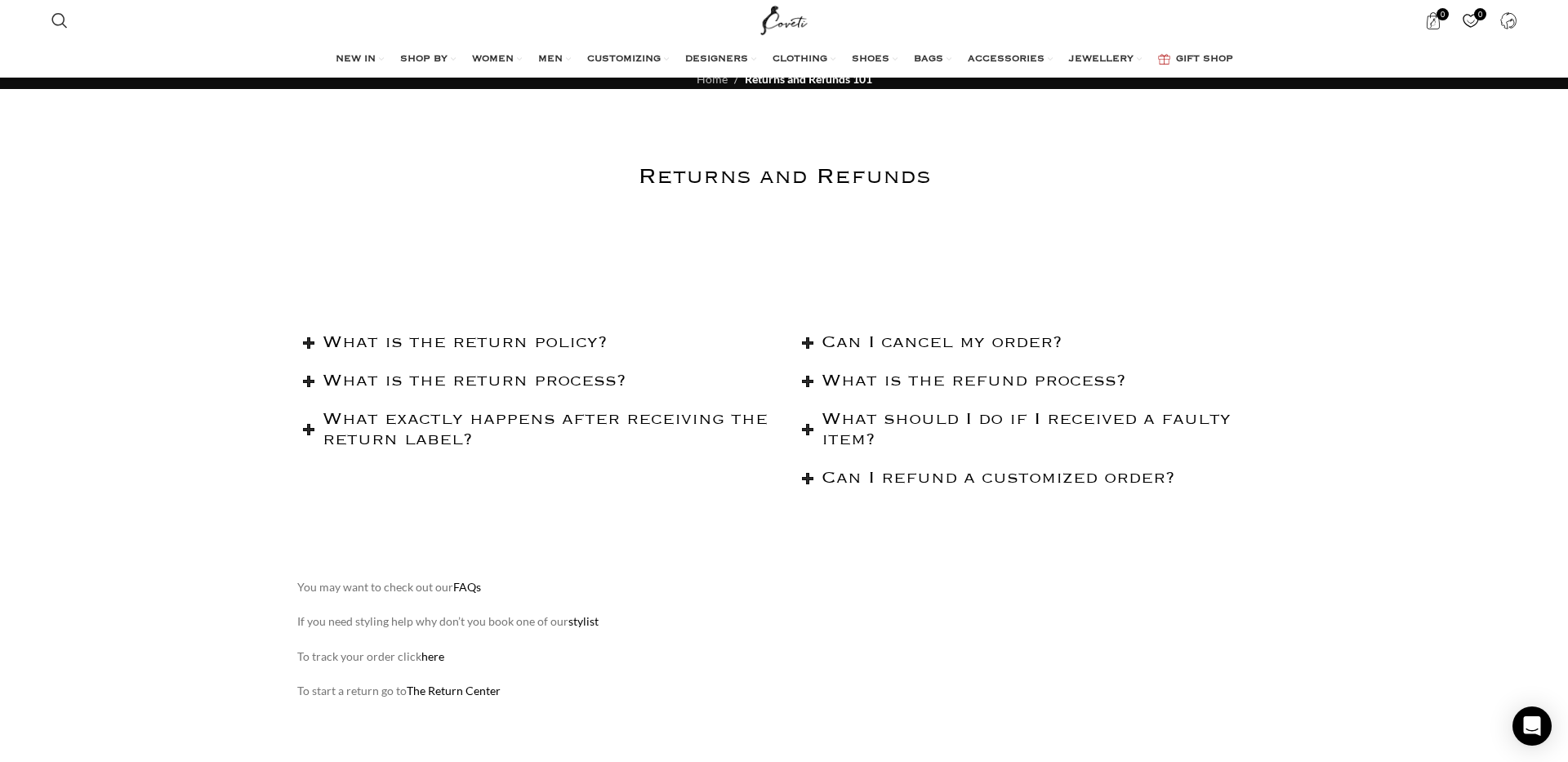
scroll to position [66, 0]
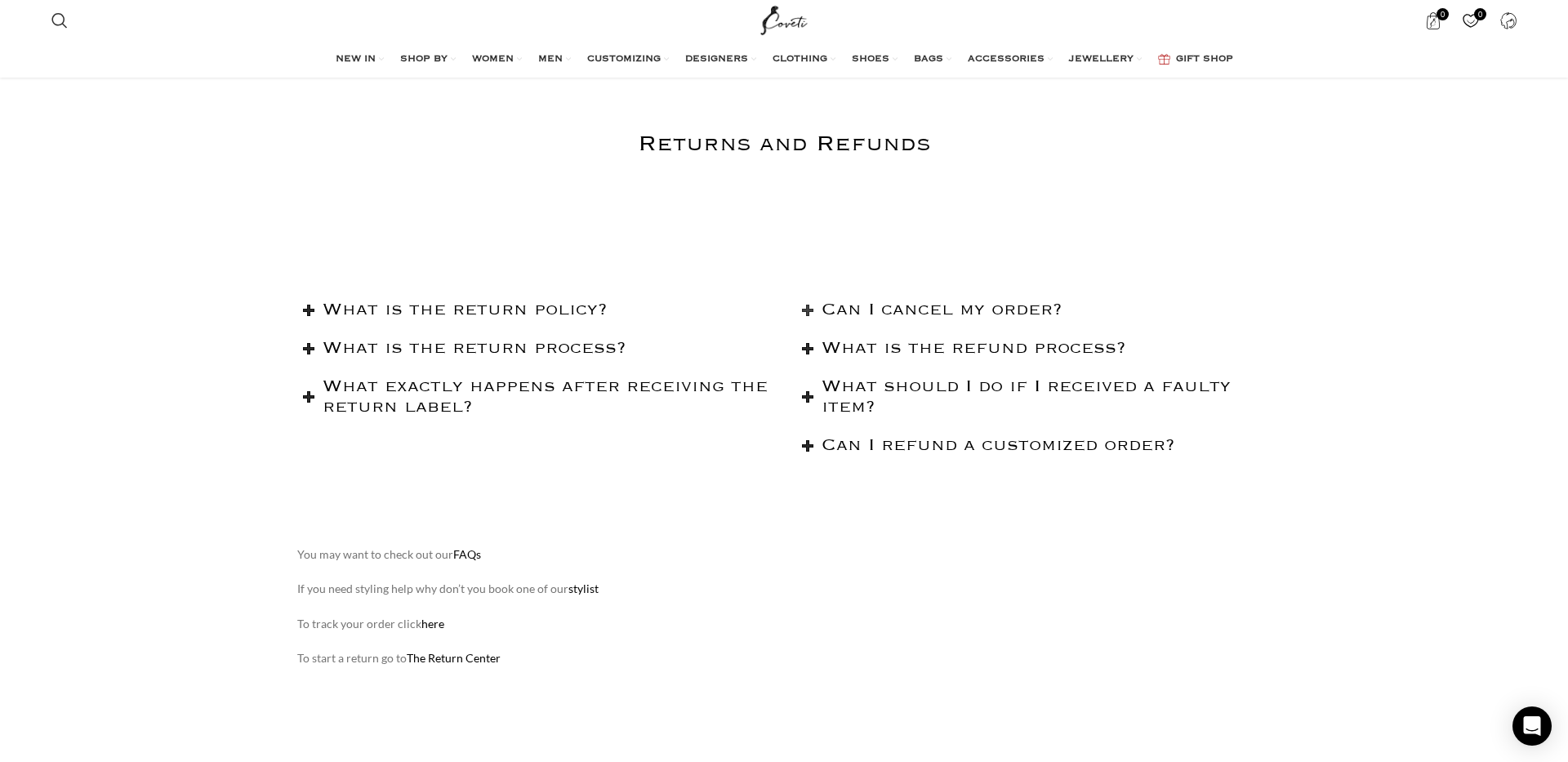
click at [1019, 318] on h2 "Can I cancel my order?" at bounding box center [1046, 309] width 449 height 20
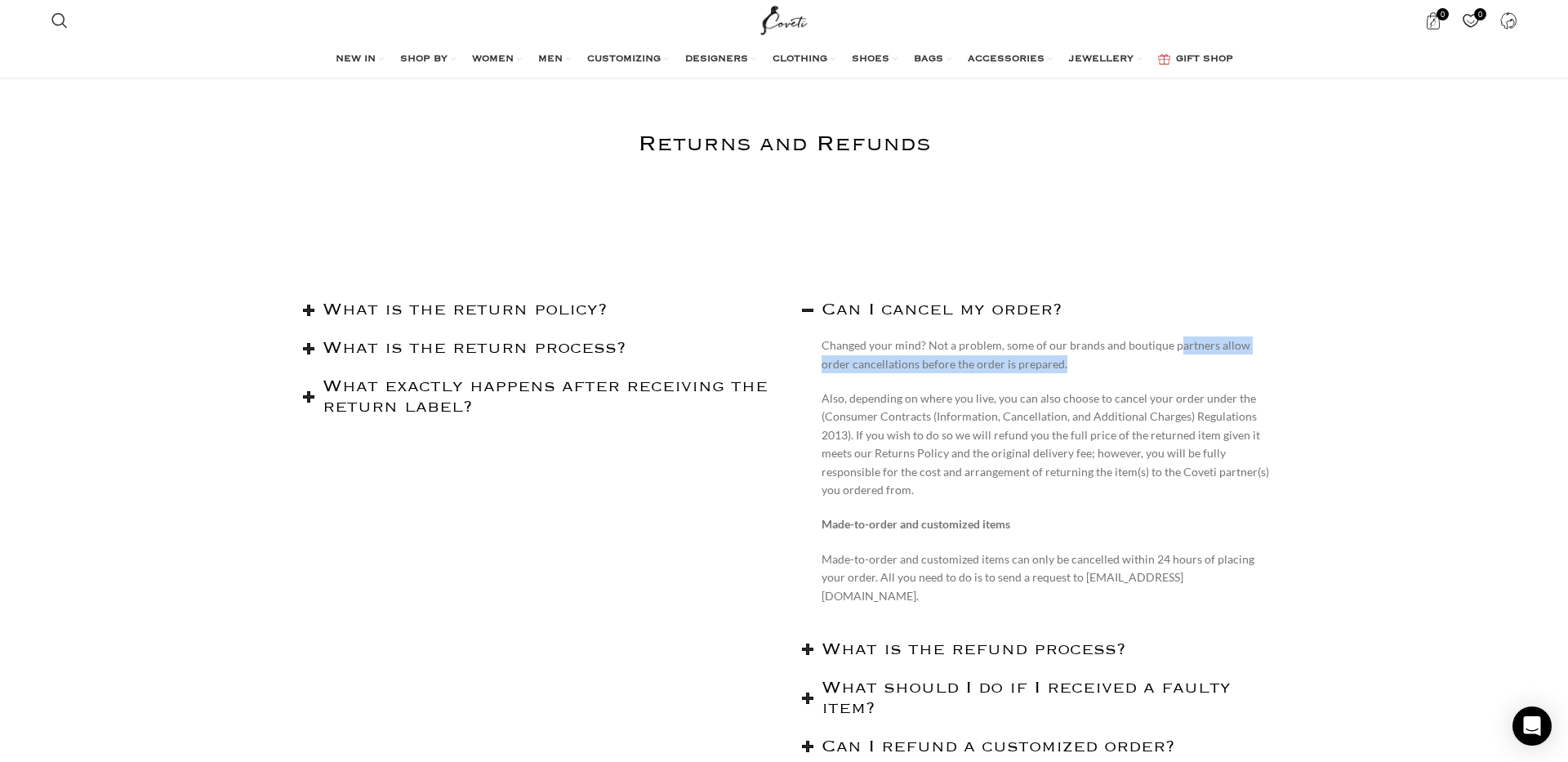
drag, startPoint x: 1171, startPoint y: 341, endPoint x: 1176, endPoint y: 360, distance: 19.6
click at [1176, 360] on p "Changed your mind? Not a problem, some of our brands and boutique partners allo…" at bounding box center [1046, 354] width 449 height 36
click at [1176, 361] on p "Changed your mind? Not a problem, some of our brands and boutique partners allo…" at bounding box center [1046, 354] width 449 height 36
click at [535, 306] on h2 "What is the return policy?" at bounding box center [547, 309] width 449 height 20
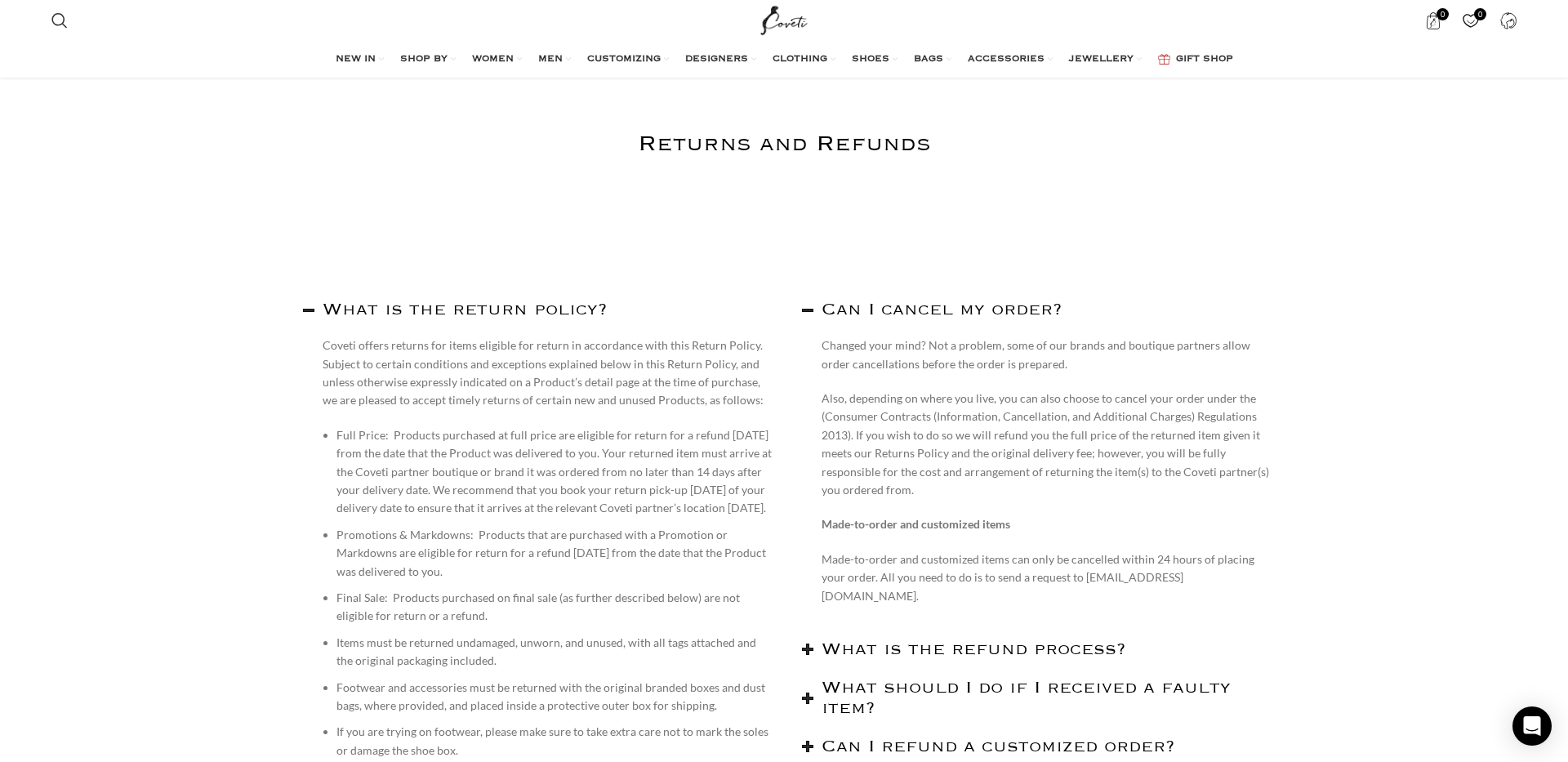
drag, startPoint x: 527, startPoint y: 345, endPoint x: 547, endPoint y: 515, distance: 171.2
click at [547, 515] on li "Full Price: Products purchased at full price are eligible for return for a refu…" at bounding box center [554, 472] width 435 height 91
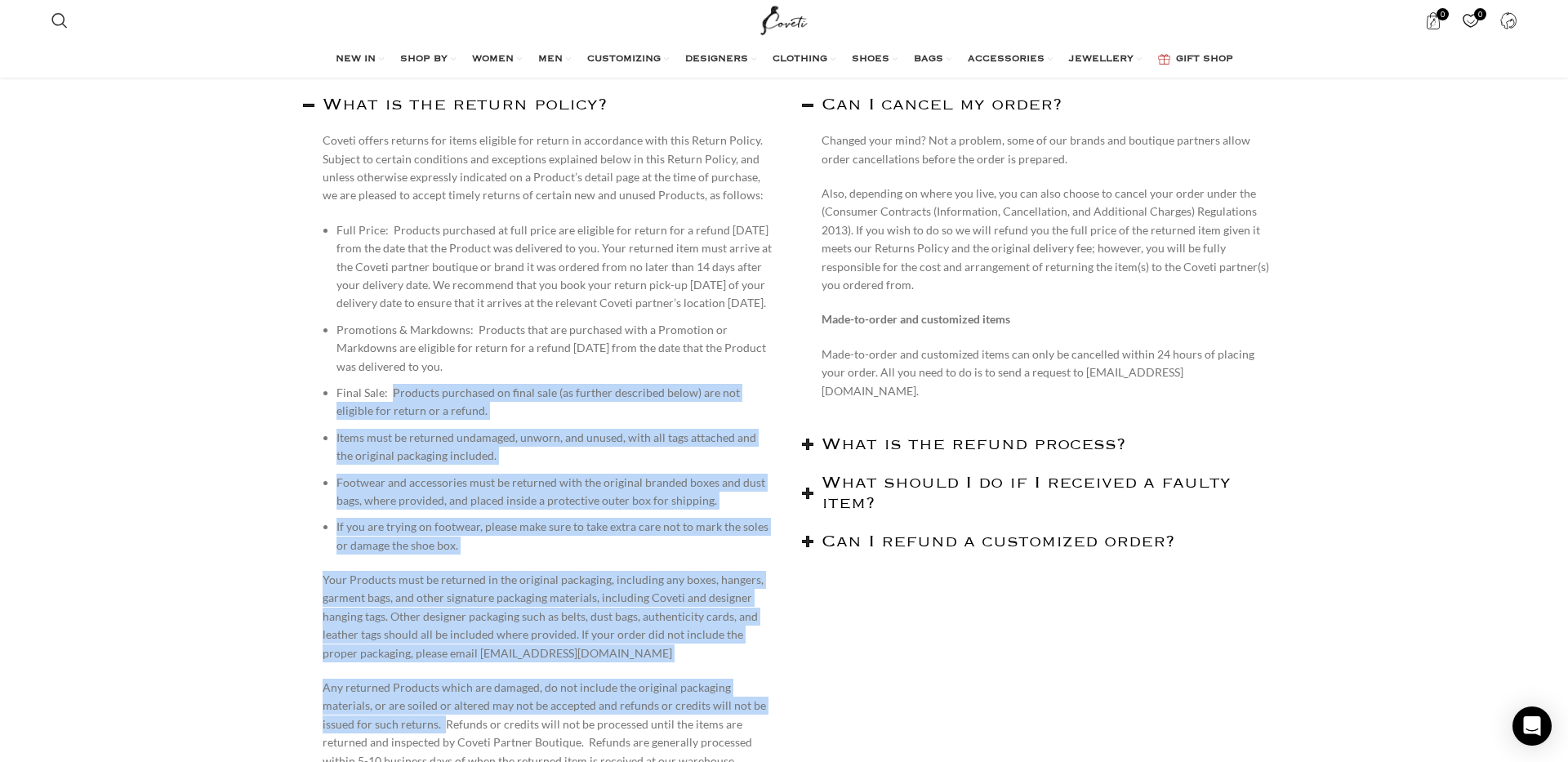
scroll to position [299, 0]
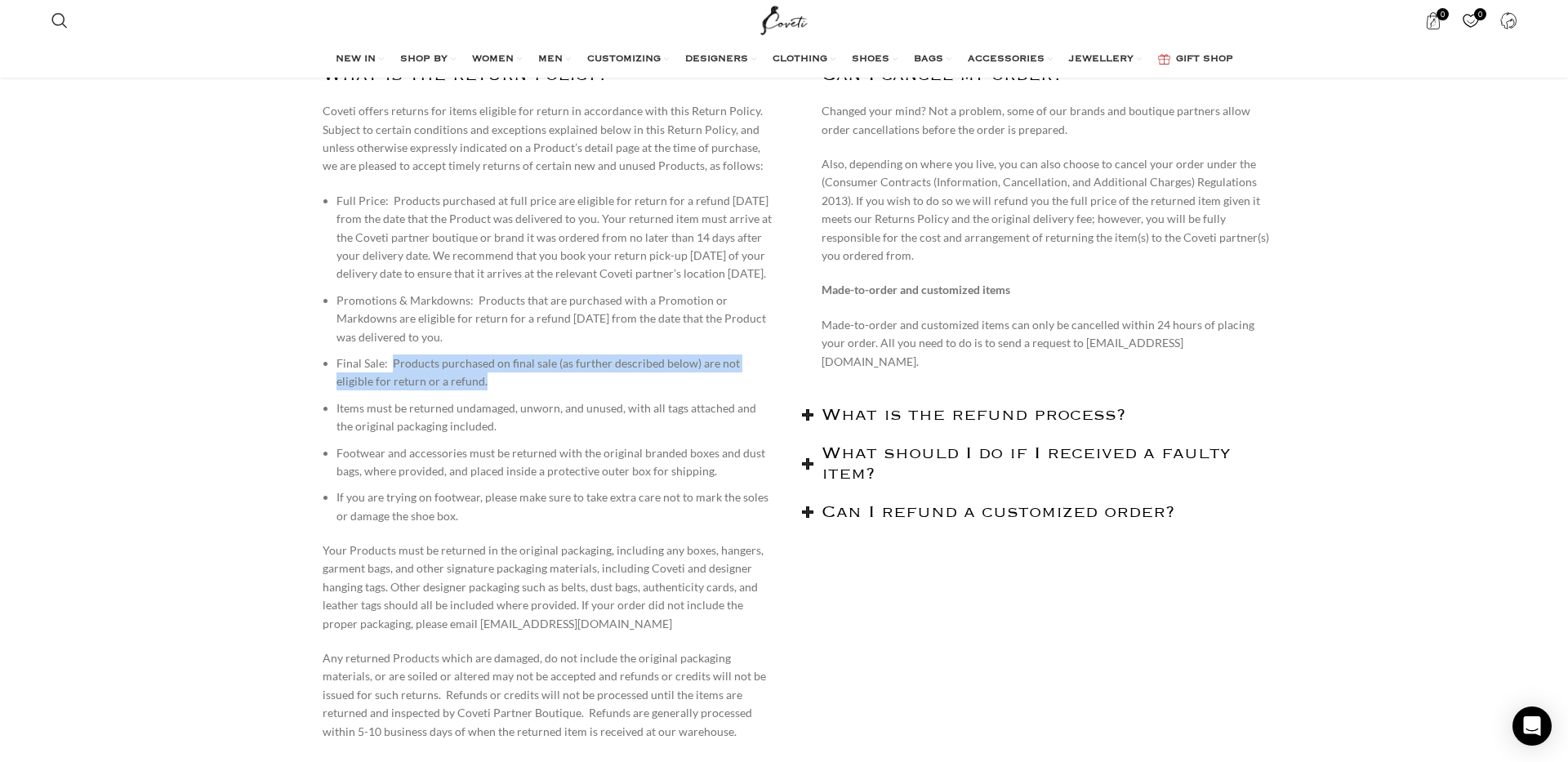
drag, startPoint x: 391, startPoint y: 614, endPoint x: 503, endPoint y: 392, distance: 248.7
click at [503, 391] on li "Final Sale: Products purchased on final sale (as further described below) are n…" at bounding box center [554, 372] width 435 height 36
drag, startPoint x: 503, startPoint y: 396, endPoint x: 367, endPoint y: 369, distance: 138.7
click at [365, 370] on ul "Full Price: Products purchased at full price are eligible for return for a refu…" at bounding box center [547, 358] width 449 height 333
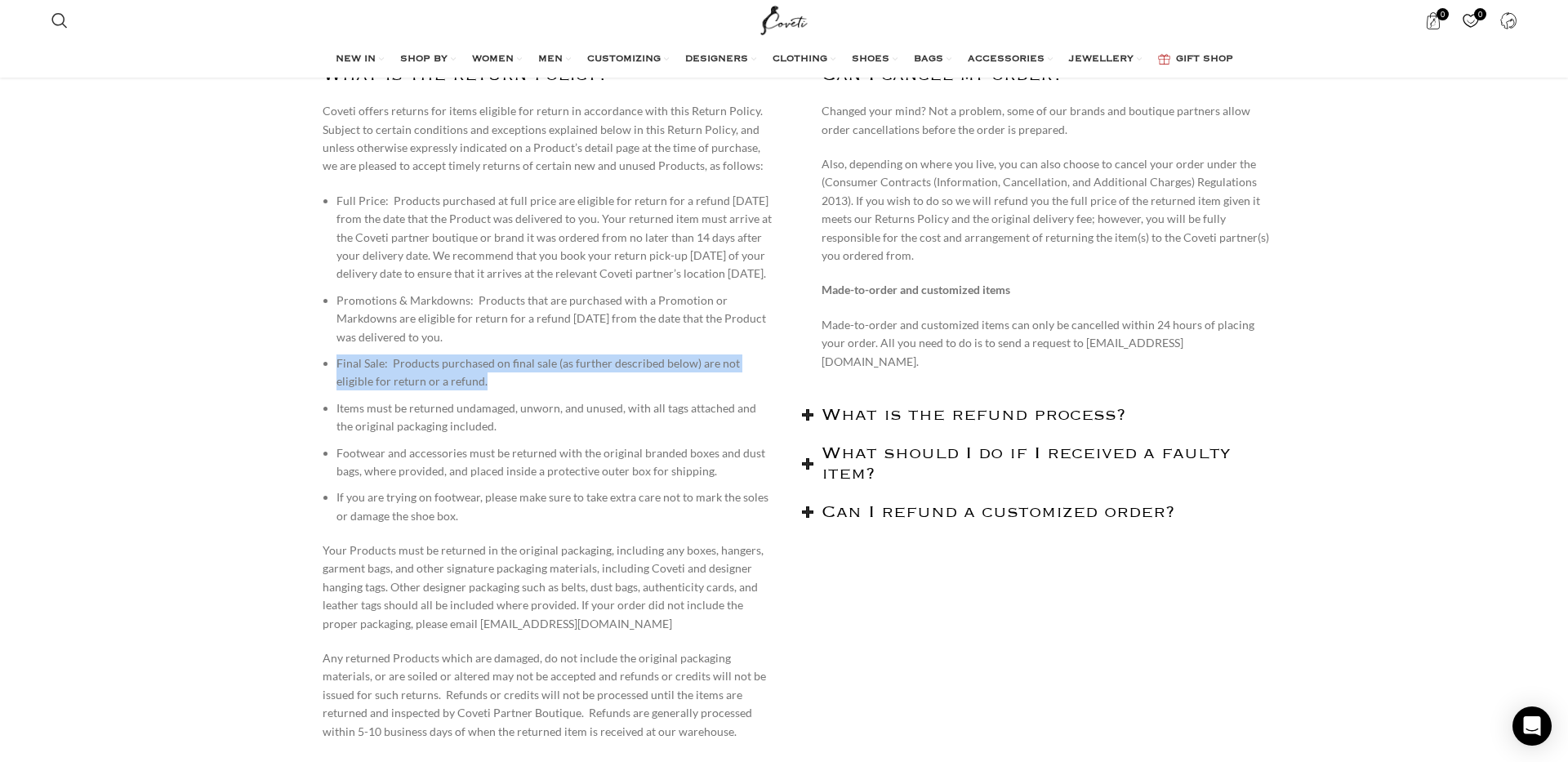
click at [367, 369] on ul "Full Price: Products purchased at full price are eligible for return for a refu…" at bounding box center [547, 358] width 449 height 333
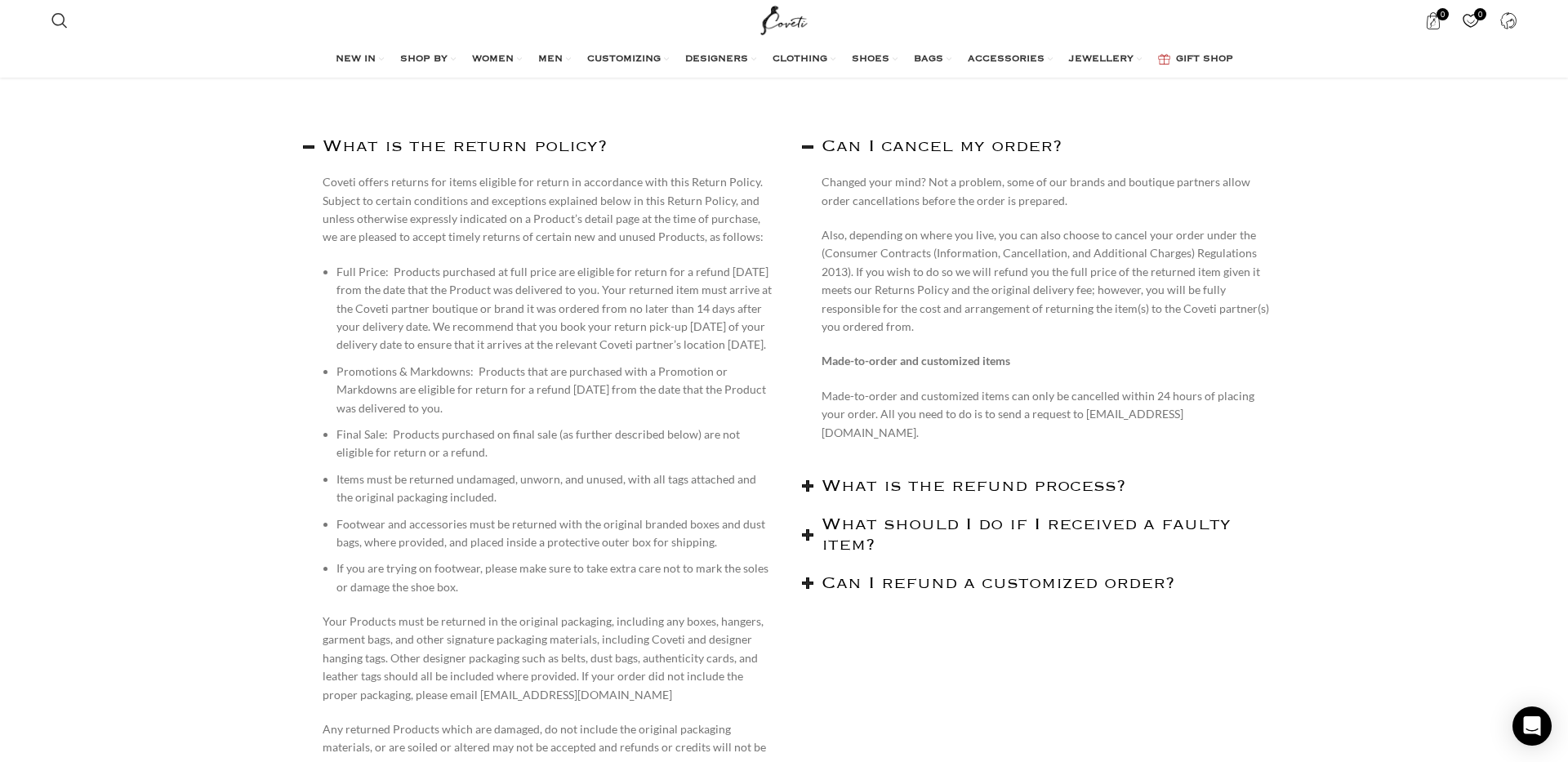
scroll to position [202, 0]
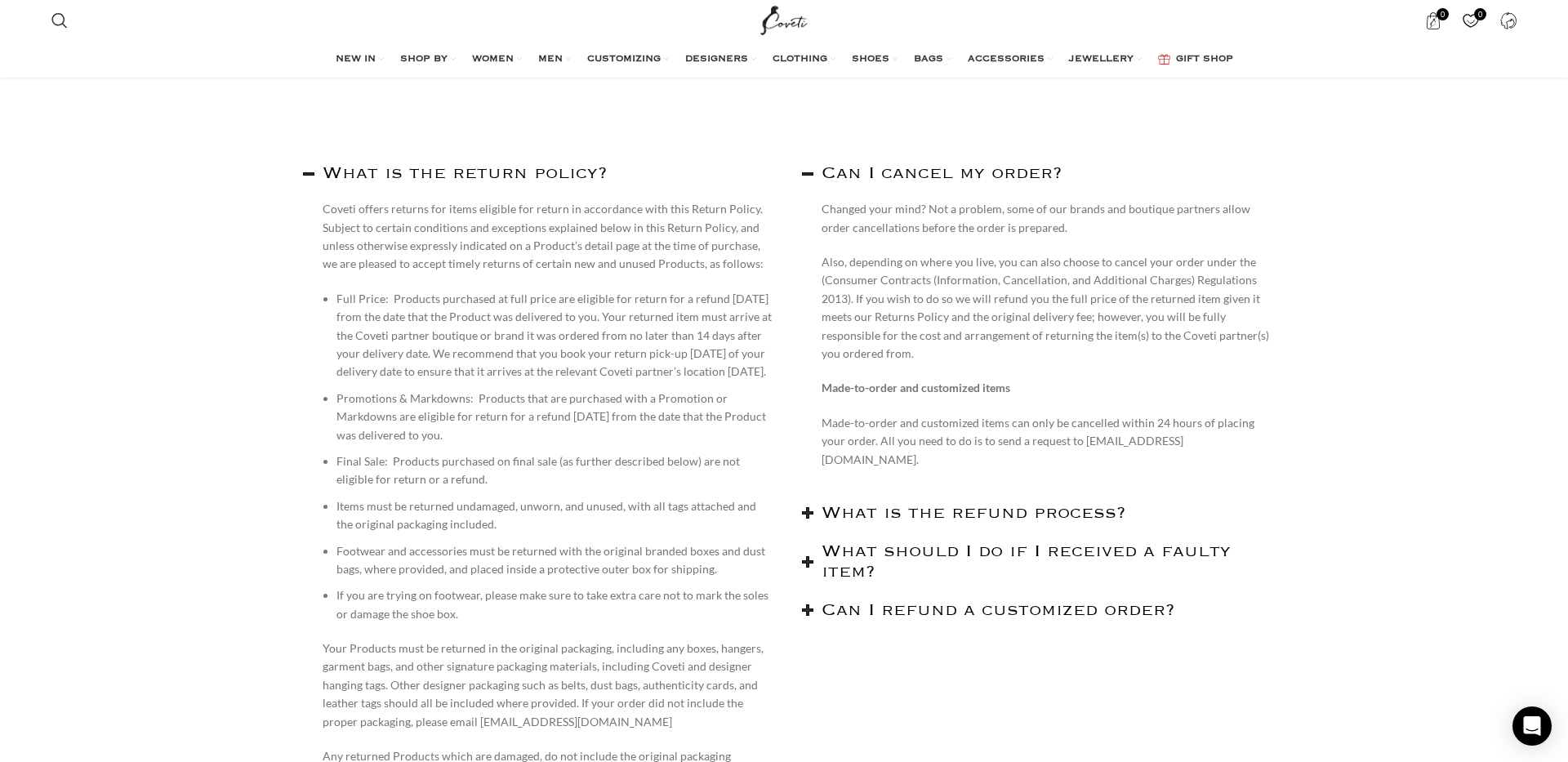
drag, startPoint x: 975, startPoint y: 253, endPoint x: 1070, endPoint y: 275, distance: 97.5
click at [1065, 281] on p "Also, depending on where you live, you can also choose to cancel your order und…" at bounding box center [1046, 307] width 449 height 109
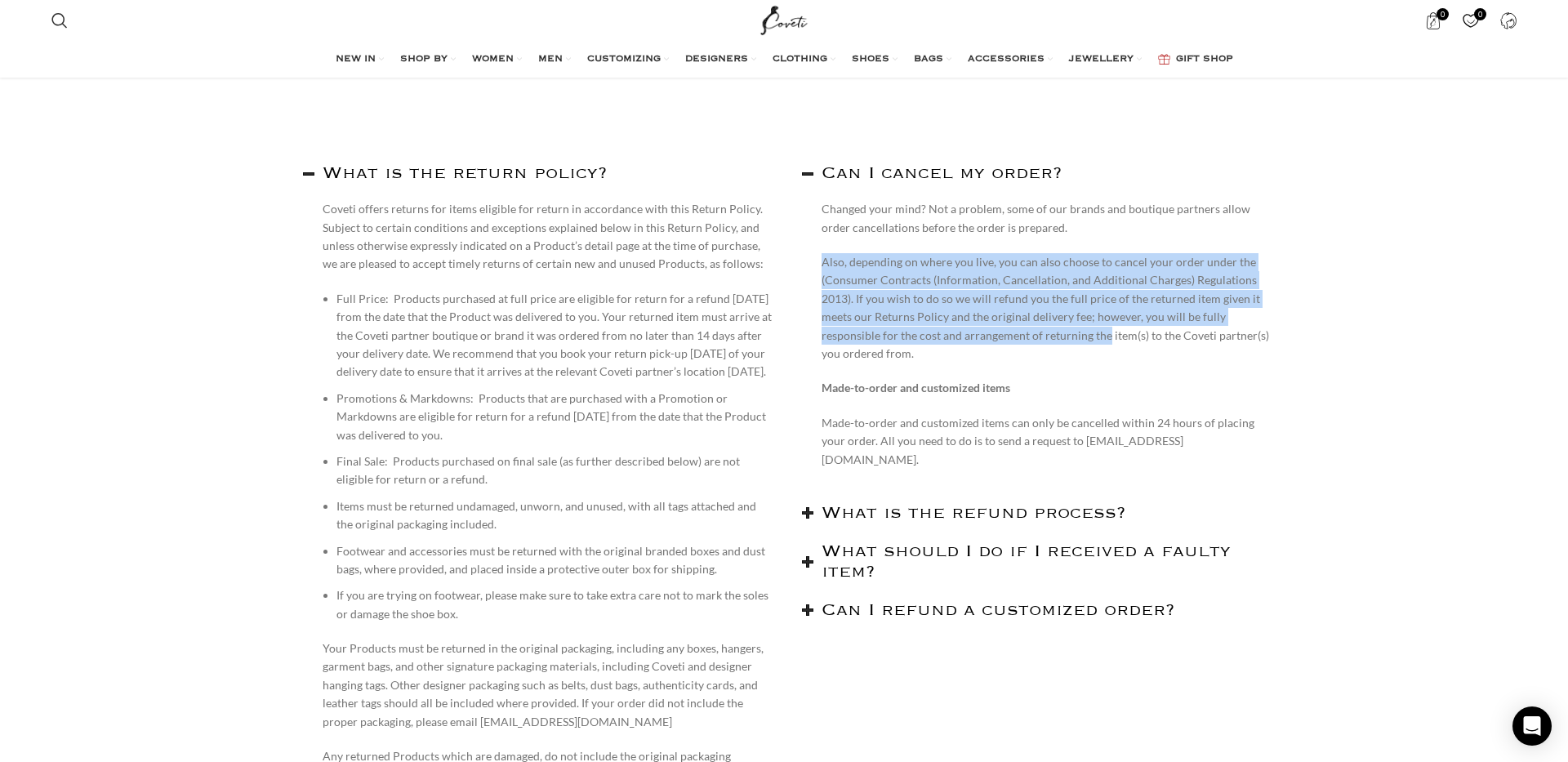
drag, startPoint x: 1081, startPoint y: 243, endPoint x: 1106, endPoint y: 343, distance: 103.1
click at [1106, 343] on div "Changed your mind? Not a problem, some of our brands and boutique partners allo…" at bounding box center [1033, 342] width 474 height 285
click at [1106, 343] on p "Also, depending on where you live, you can also choose to cancel your order und…" at bounding box center [1046, 307] width 449 height 109
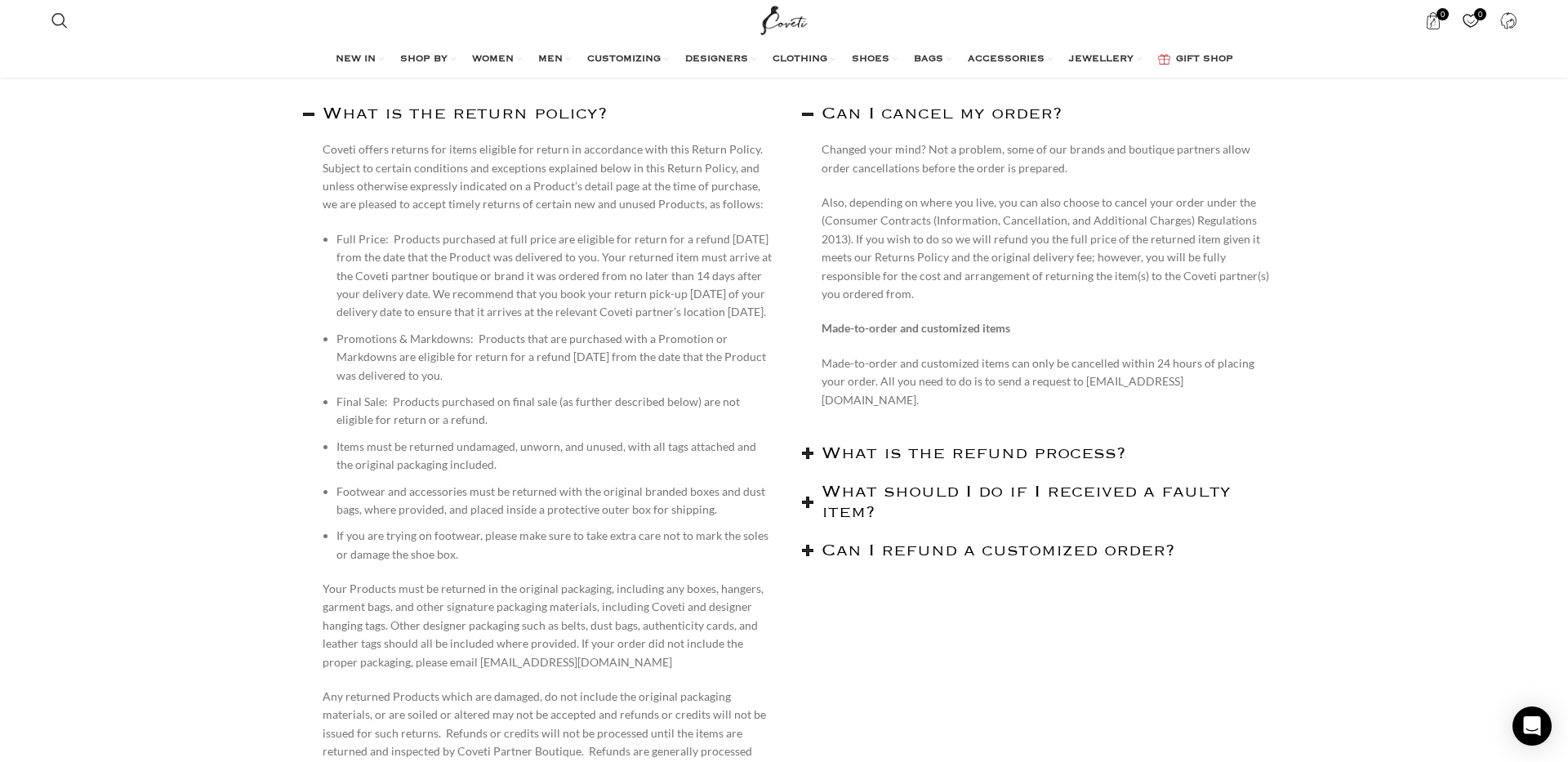
scroll to position [267, 0]
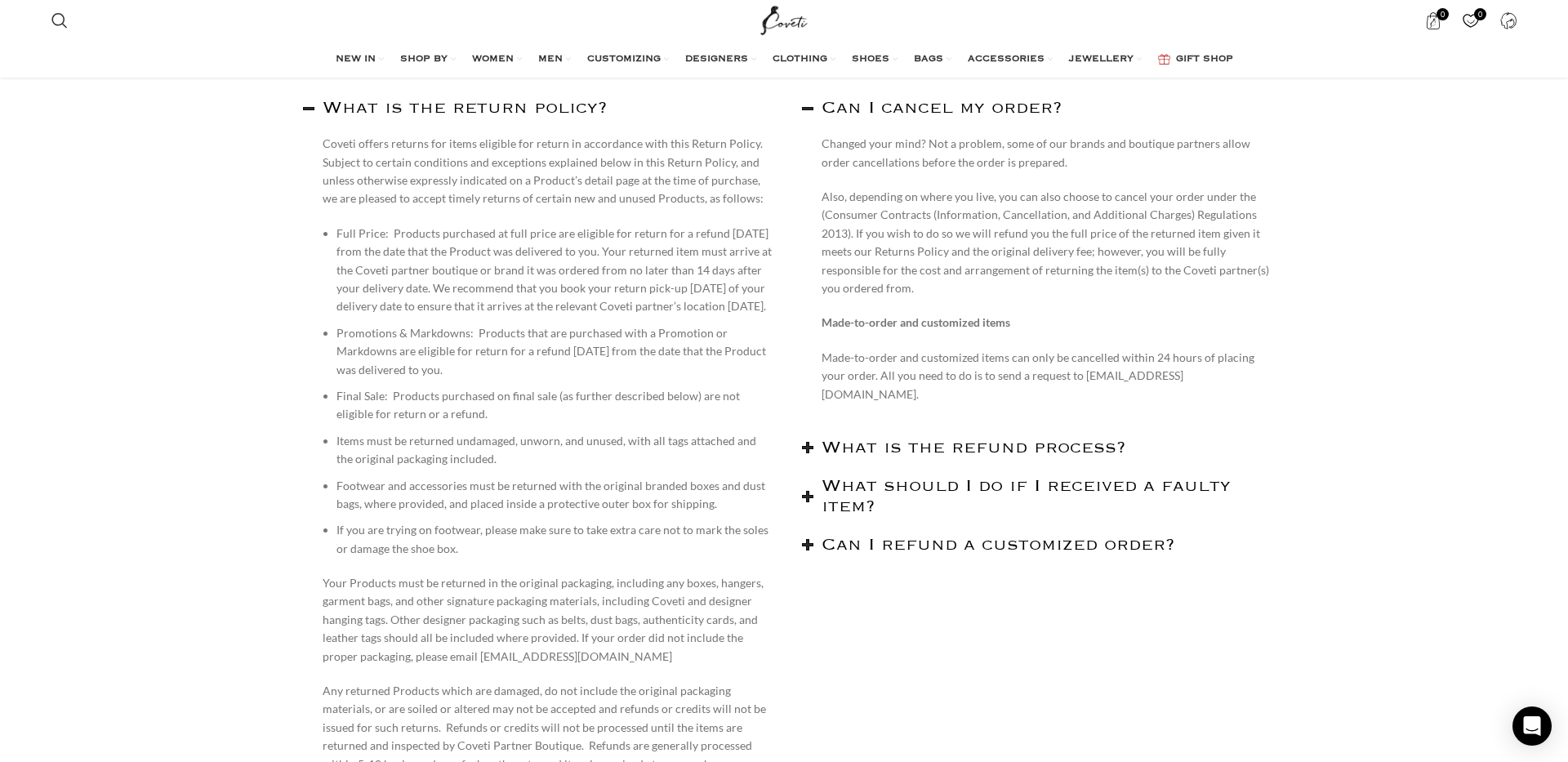
drag, startPoint x: 889, startPoint y: 645, endPoint x: 812, endPoint y: 615, distance: 82.6
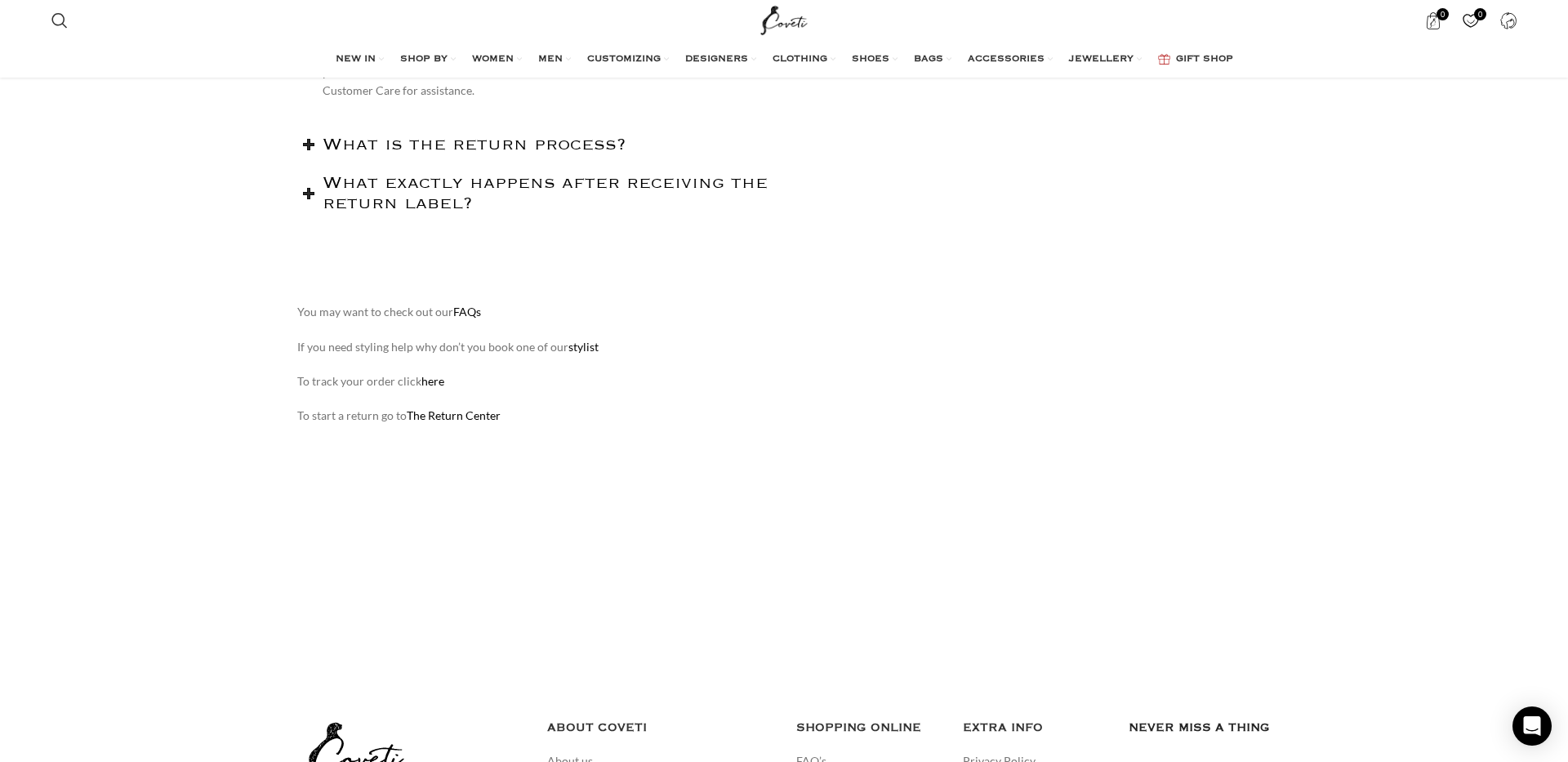
scroll to position [1803, 0]
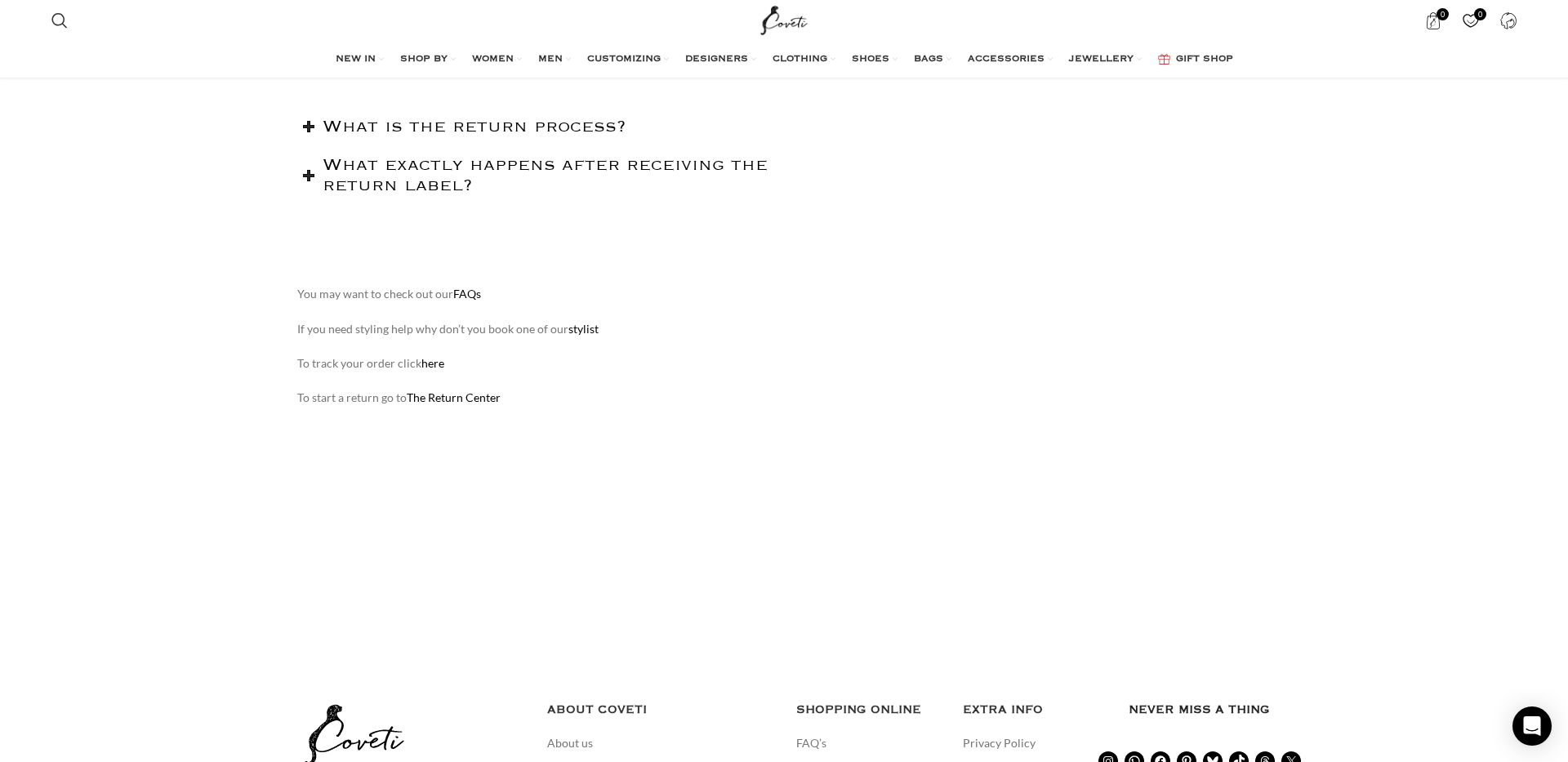
click at [468, 300] on link "FAQs" at bounding box center [466, 294] width 28 height 14
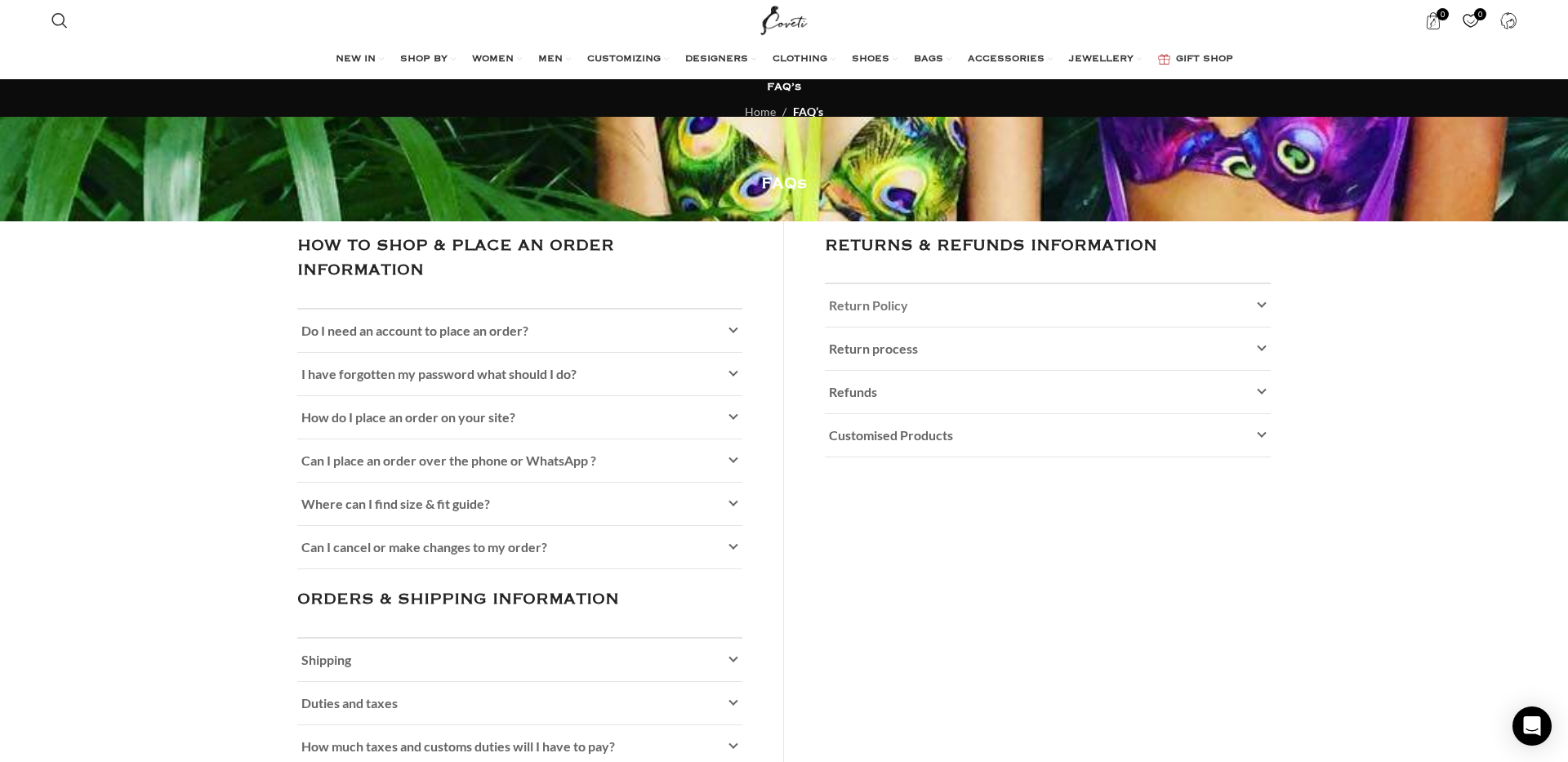
click at [916, 312] on link "Return Policy" at bounding box center [1048, 306] width 446 height 43
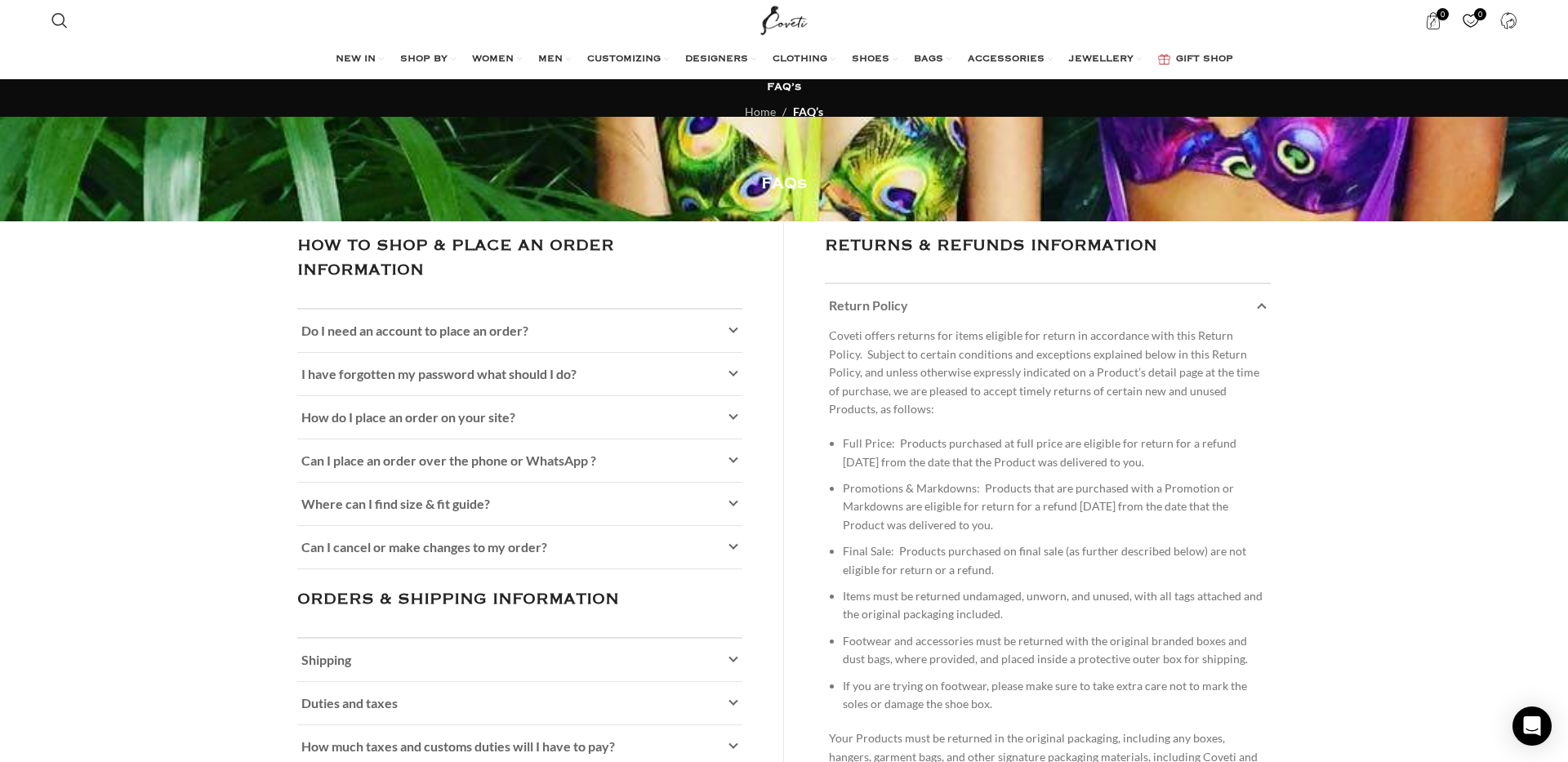
click at [916, 312] on link "Return Policy" at bounding box center [1048, 306] width 446 height 43
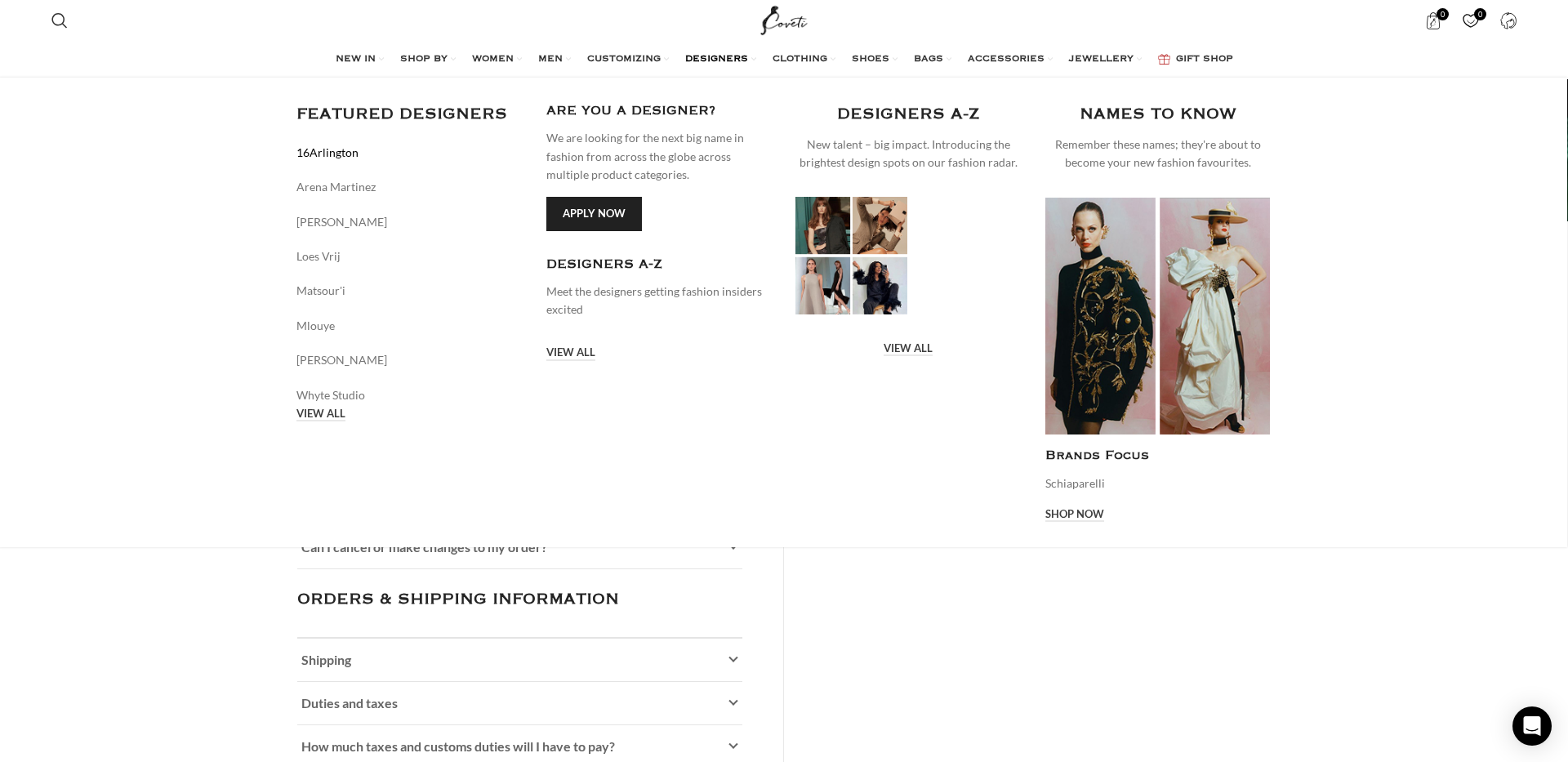
click at [351, 157] on link "16Arlington" at bounding box center [409, 153] width 226 height 18
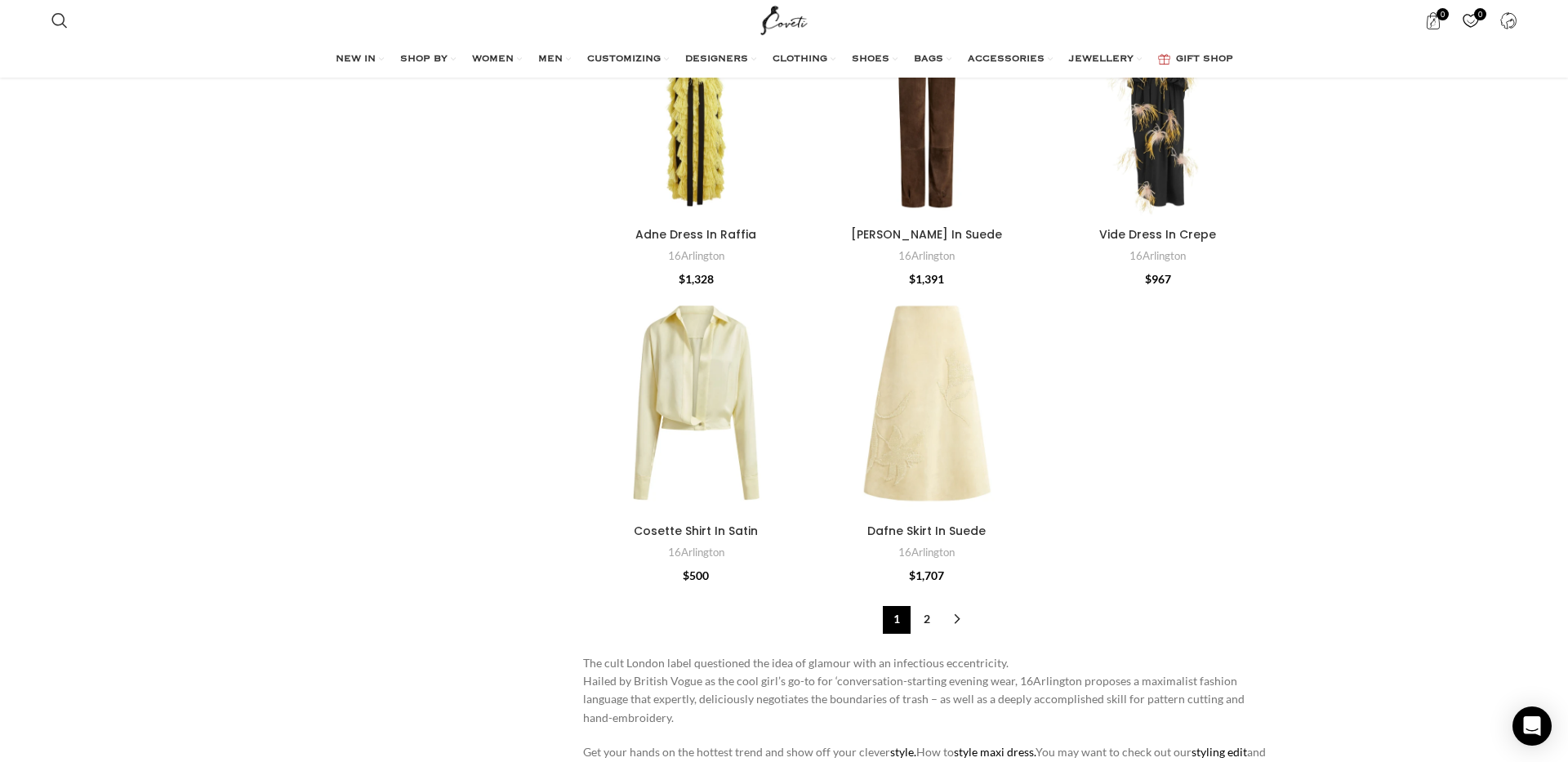
scroll to position [4856, 0]
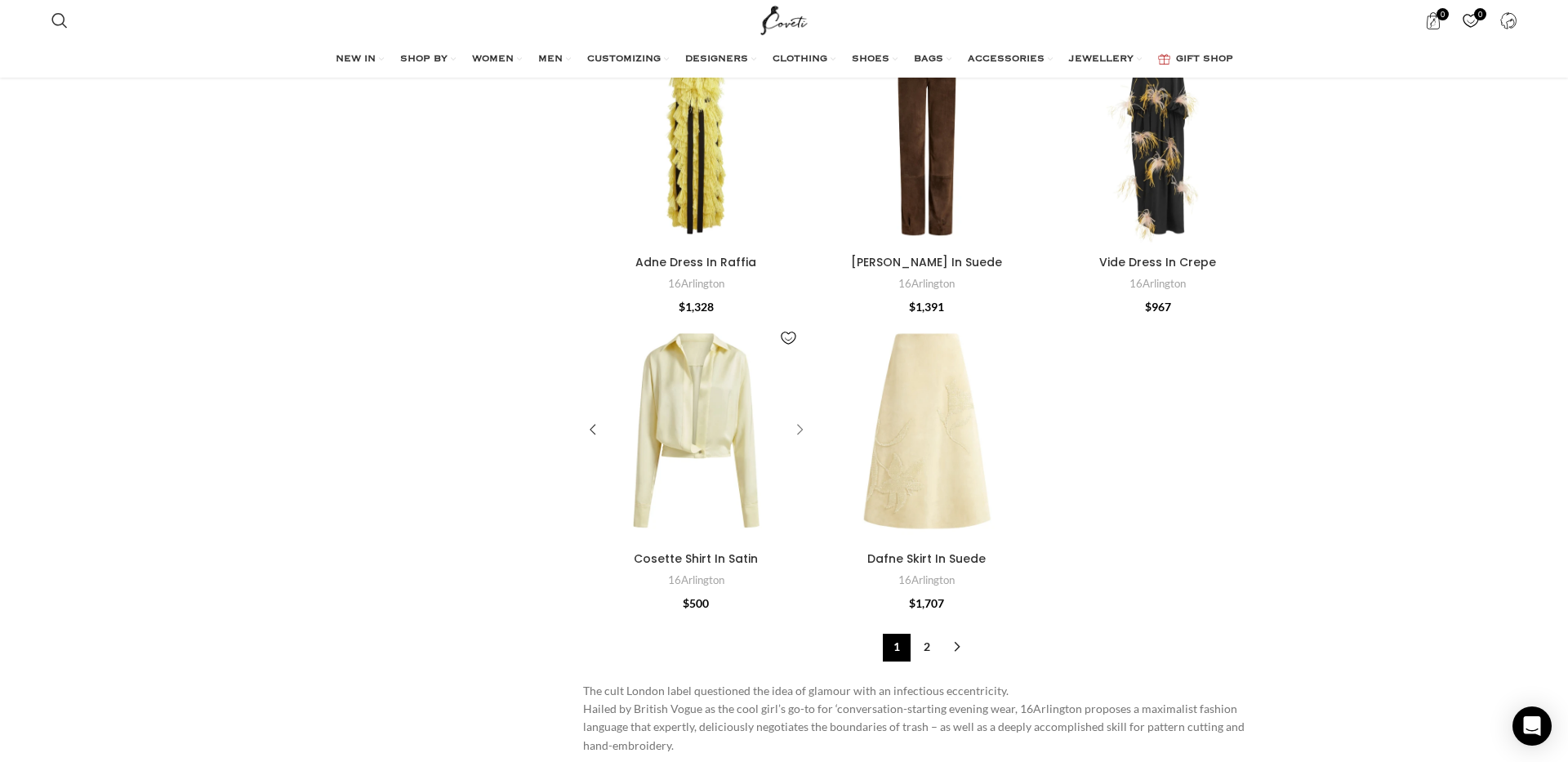
click at [797, 418] on div "Cosette Shirt In Satin" at bounding box center [797, 431] width 25 height 25
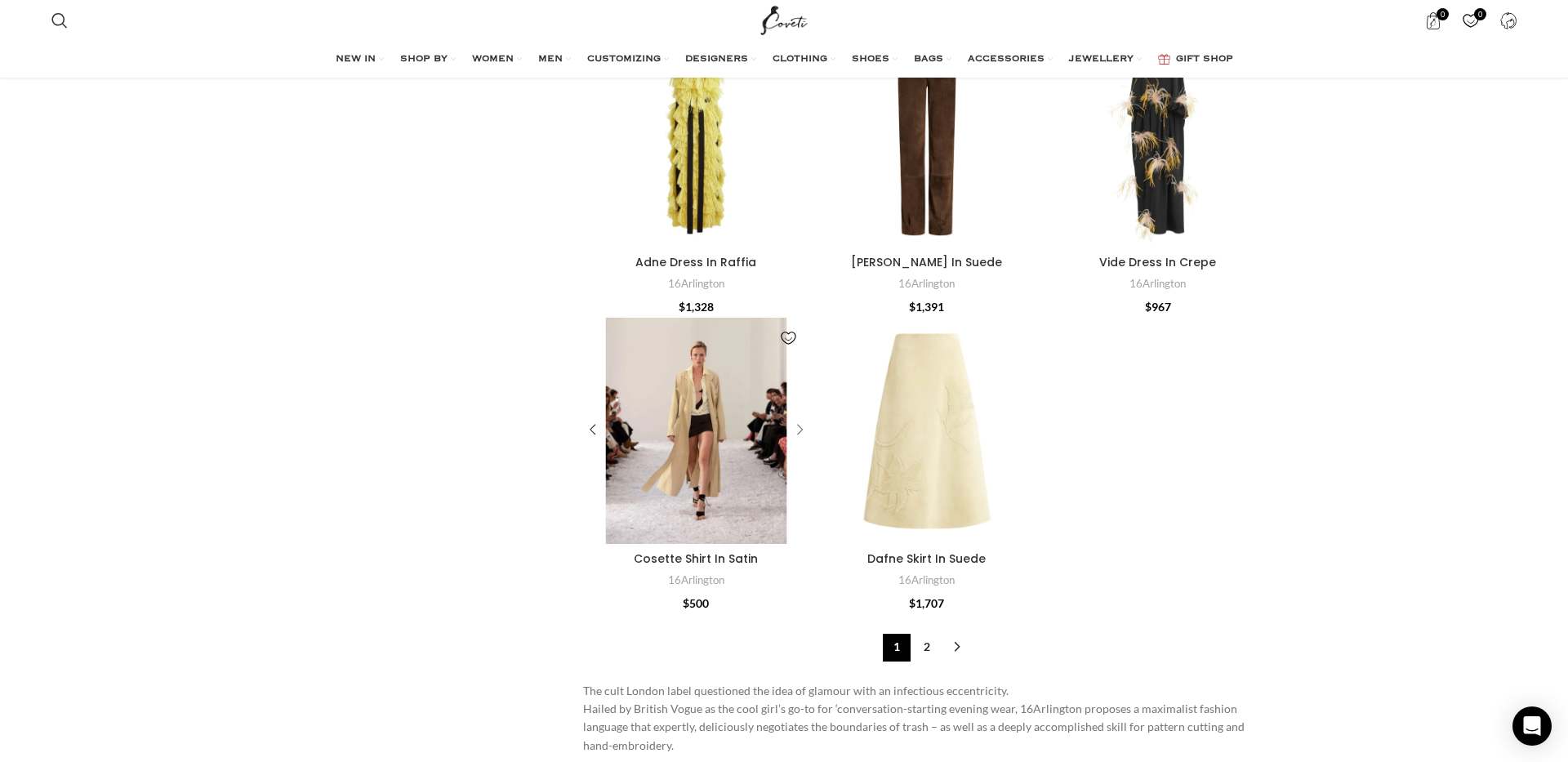
click at [797, 418] on div "Cosette Shirt In Satin" at bounding box center [797, 431] width 25 height 25
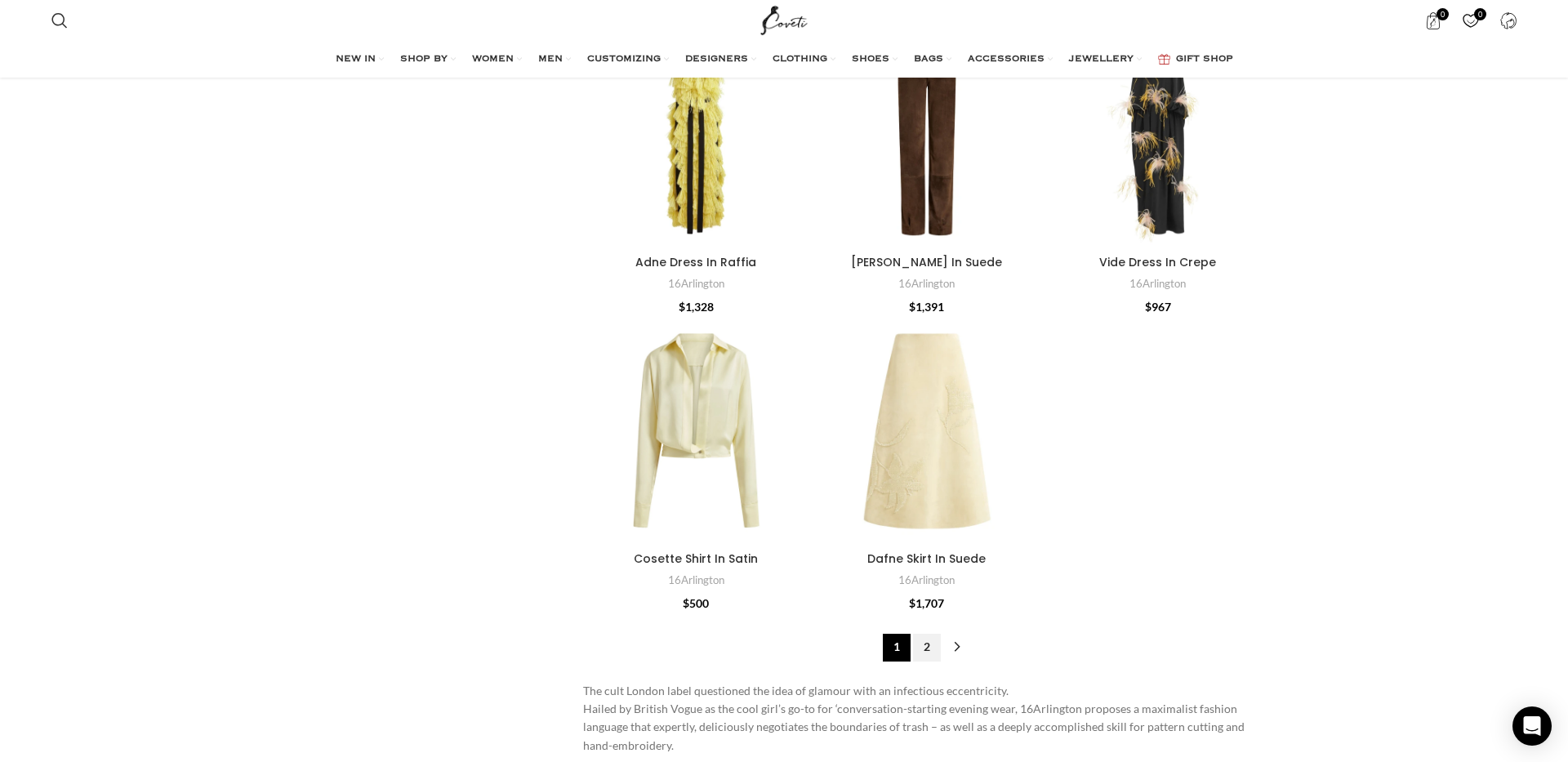
click at [920, 634] on link "2" at bounding box center [926, 647] width 28 height 28
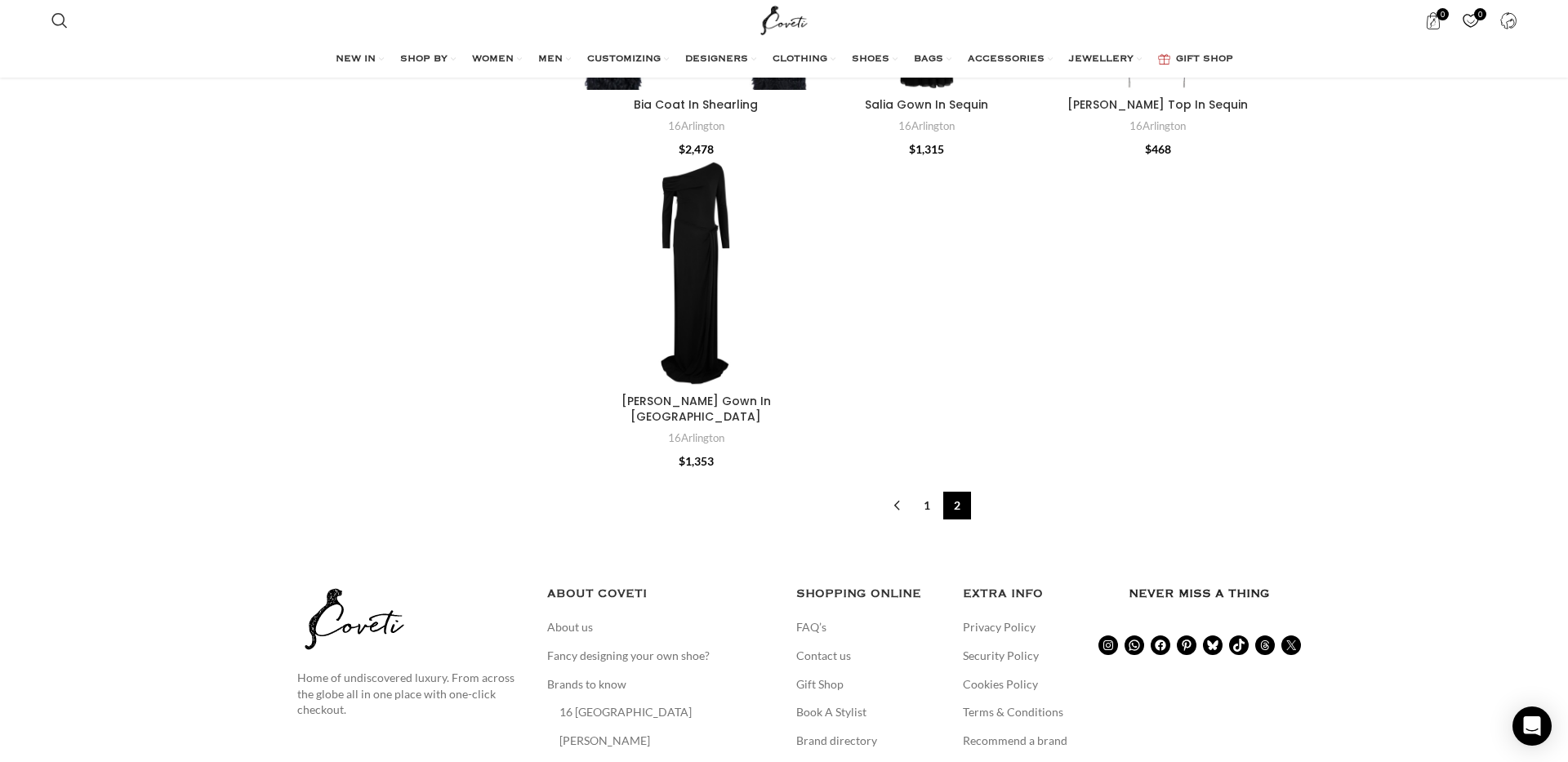
scroll to position [1183, 0]
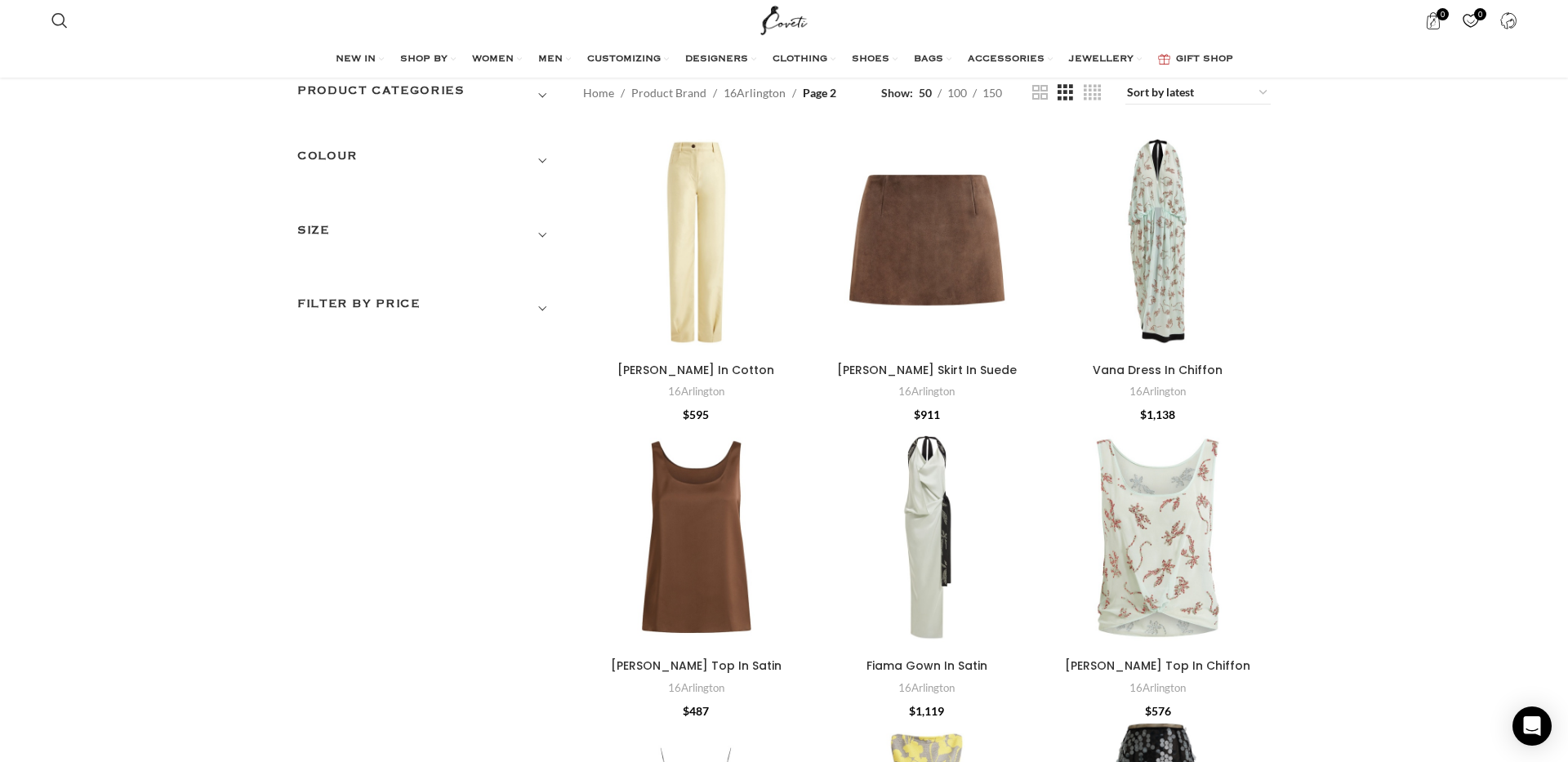
scroll to position [44, 0]
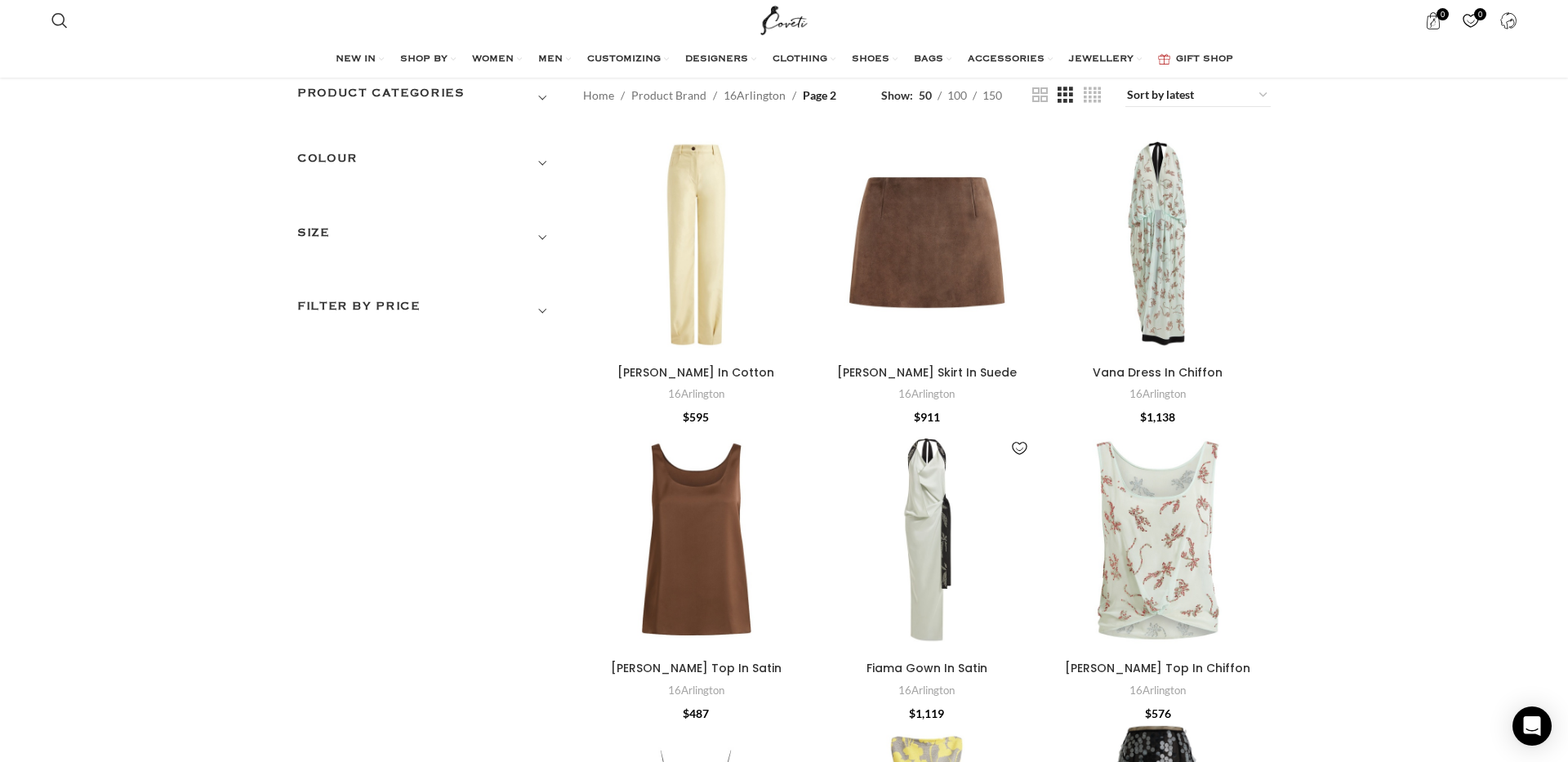
click at [889, 502] on img "Fiama Gown In Satin" at bounding box center [927, 541] width 226 height 226
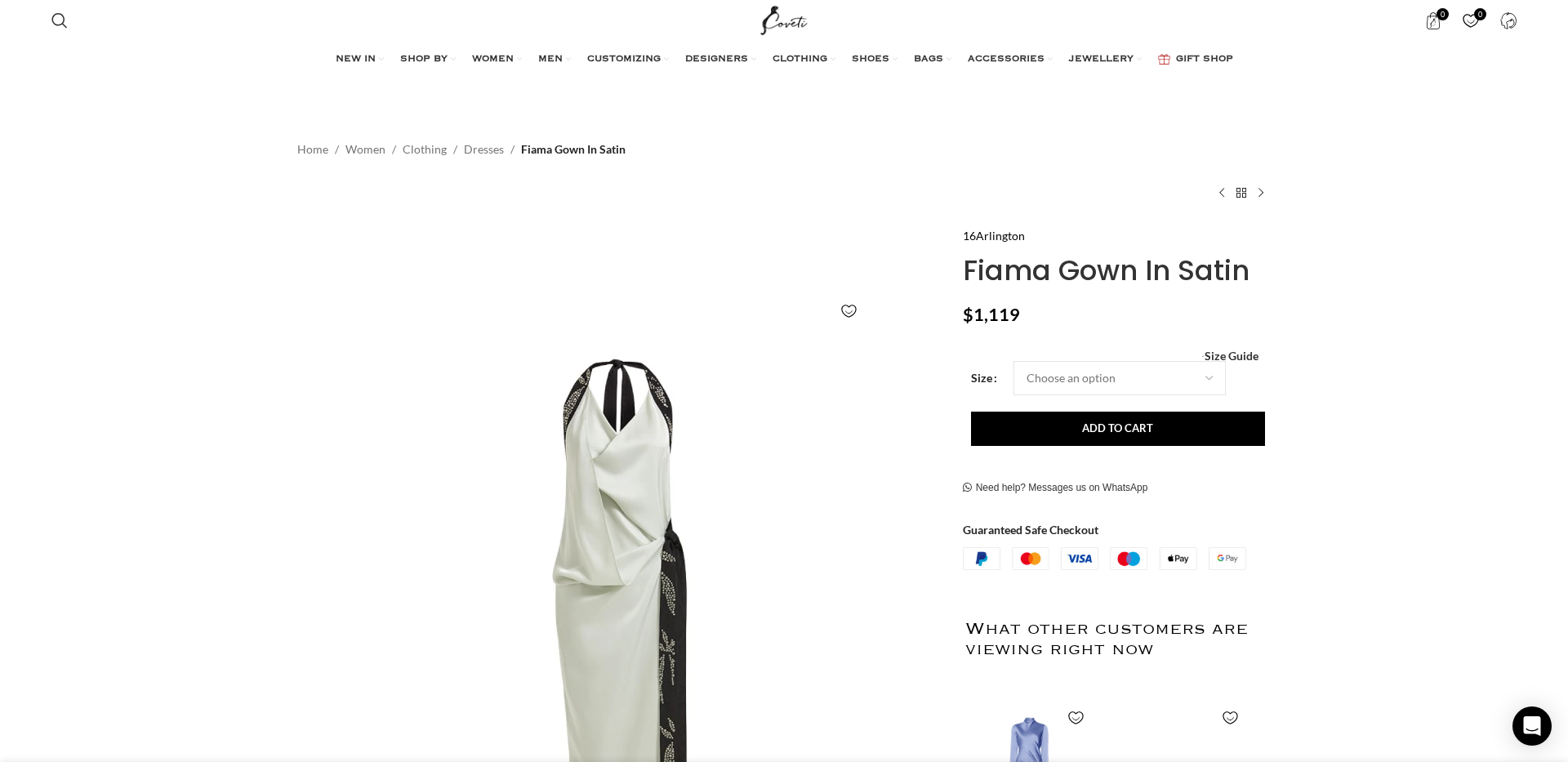
scroll to position [0, 344]
